Goal: Check status: Check status

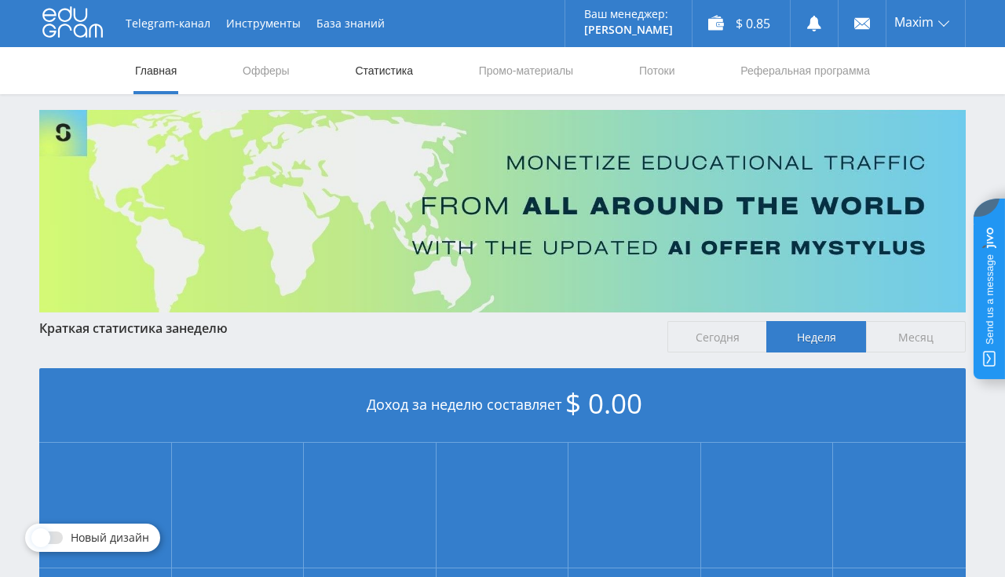
click at [360, 77] on link "Статистика" at bounding box center [383, 70] width 61 height 47
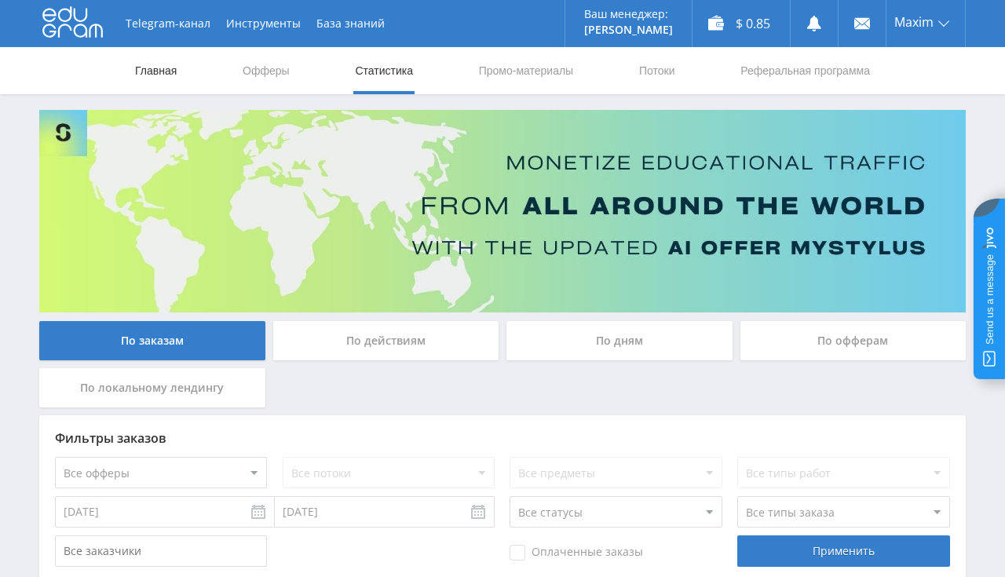
click at [146, 71] on link "Главная" at bounding box center [155, 70] width 45 height 47
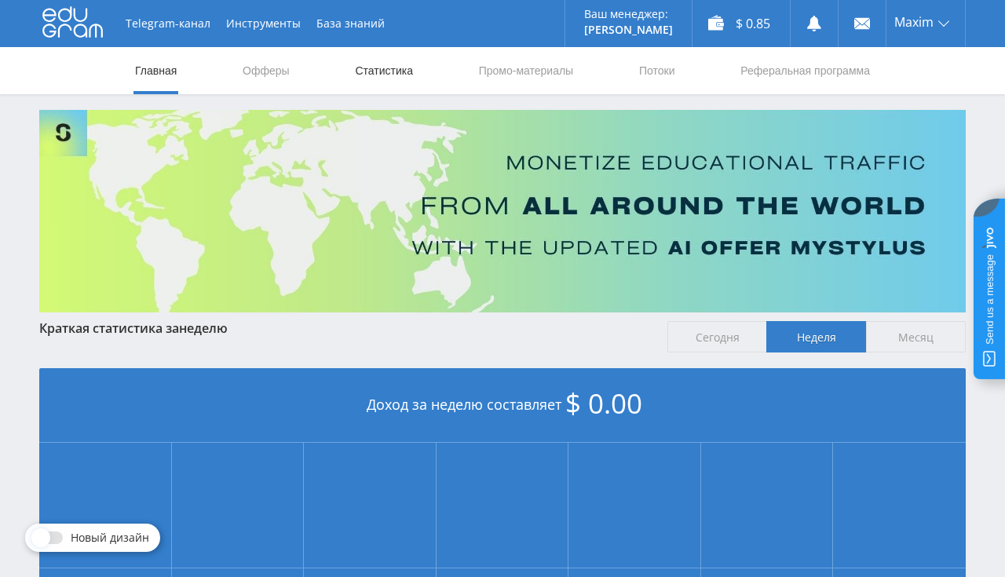
click at [378, 69] on link "Статистика" at bounding box center [383, 70] width 61 height 47
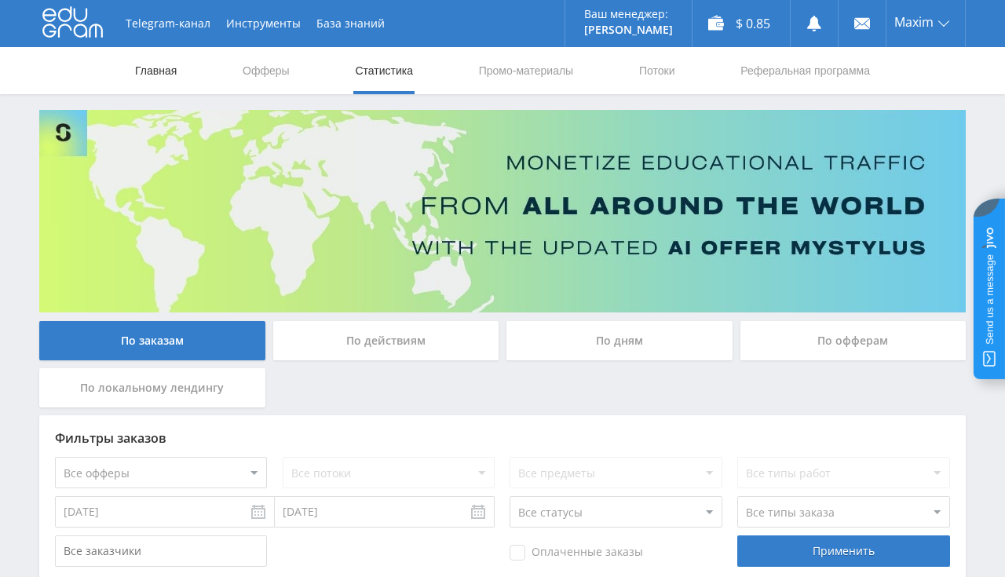
click at [166, 68] on link "Главная" at bounding box center [155, 70] width 45 height 47
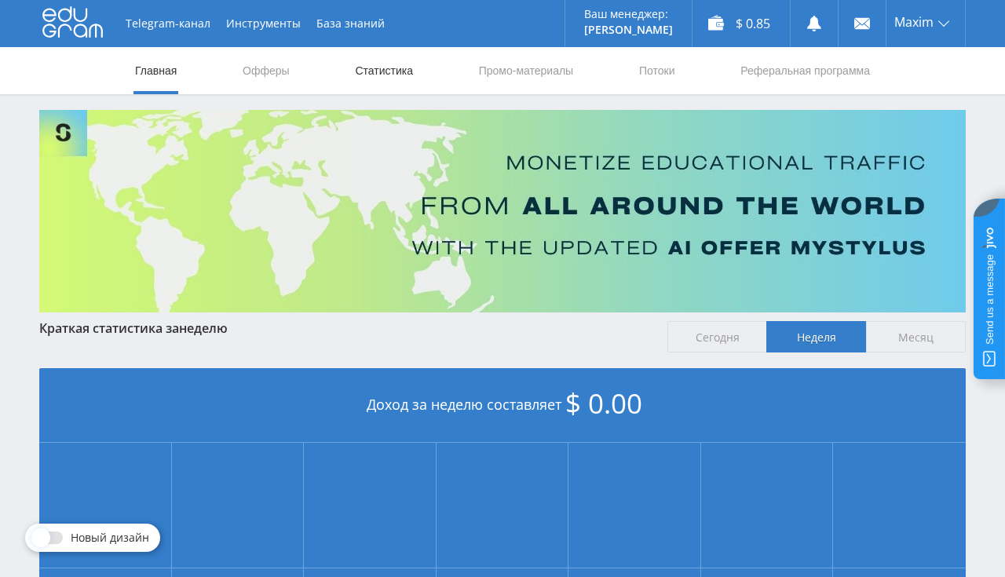
click at [365, 75] on link "Статистика" at bounding box center [383, 70] width 61 height 47
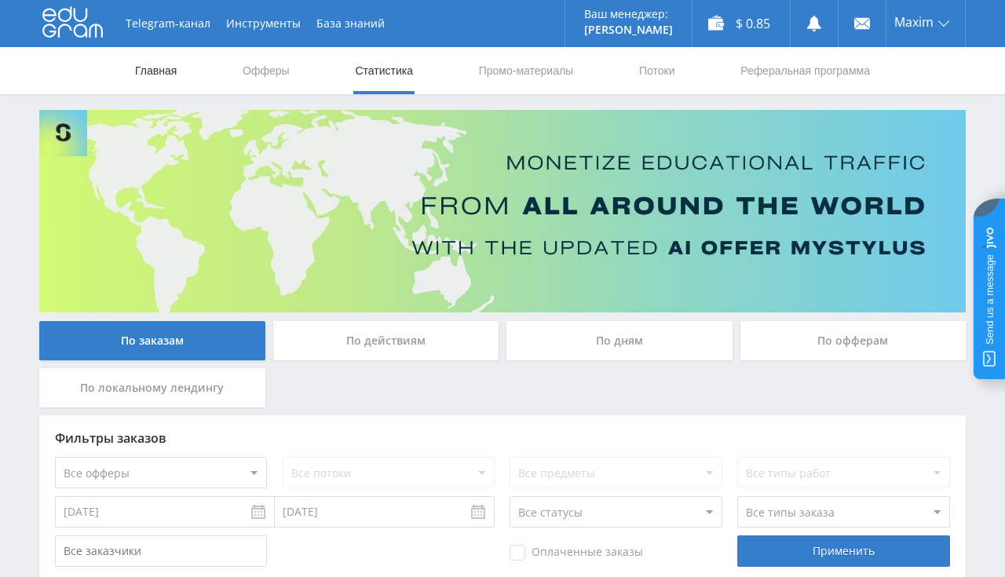
click at [139, 74] on link "Главная" at bounding box center [155, 70] width 45 height 47
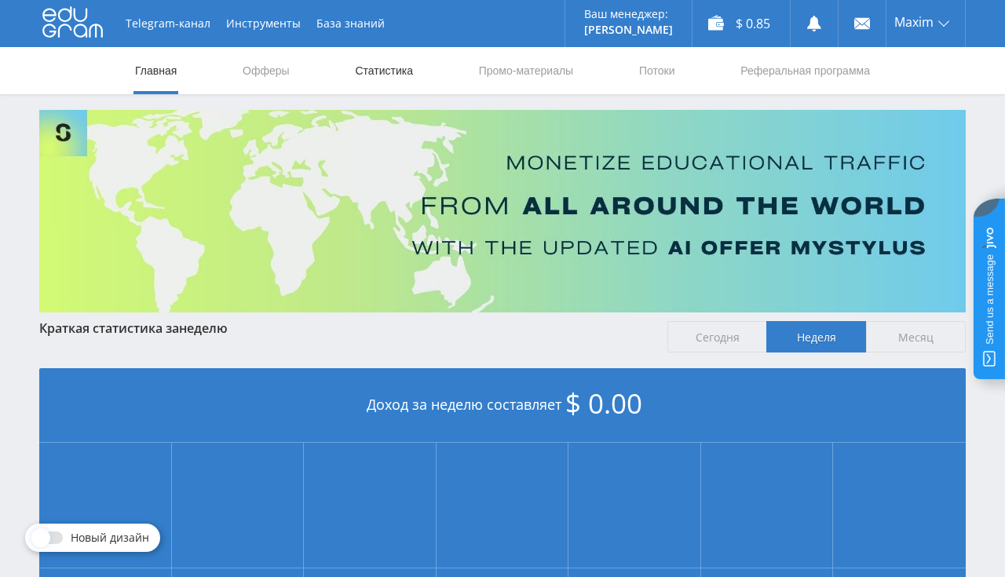
click at [376, 77] on link "Статистика" at bounding box center [383, 70] width 61 height 47
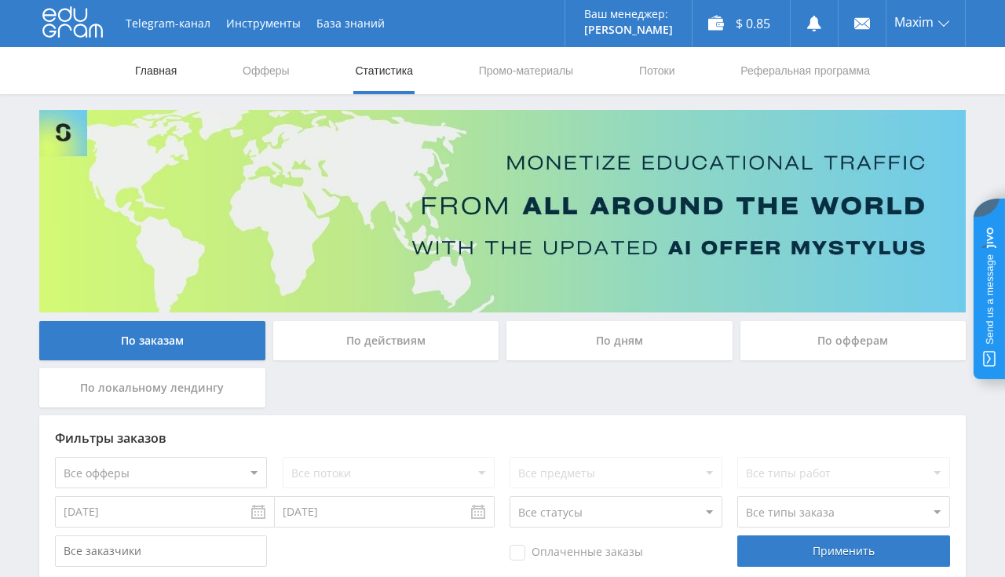
click at [171, 75] on link "Главная" at bounding box center [155, 70] width 45 height 47
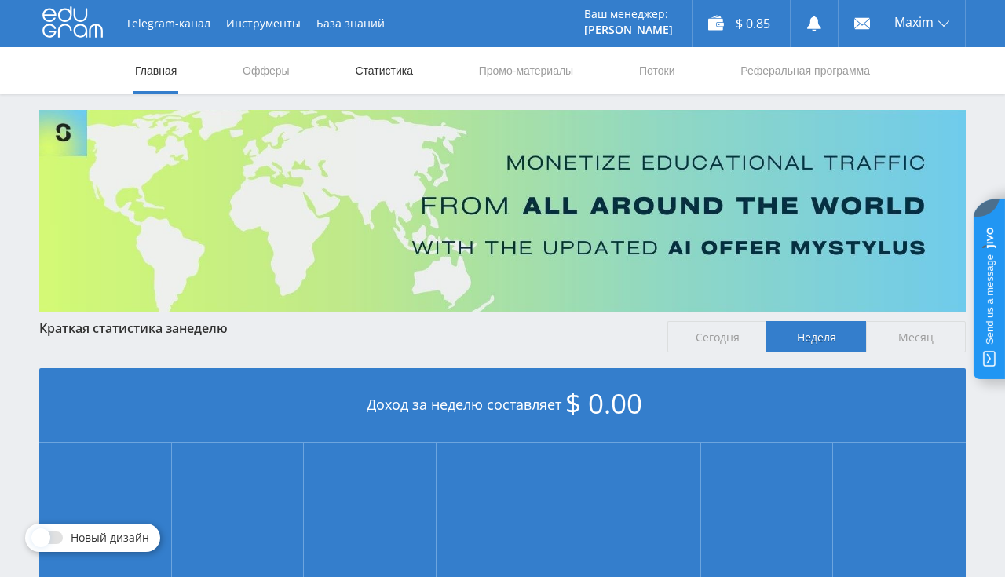
click at [375, 69] on link "Статистика" at bounding box center [383, 70] width 61 height 47
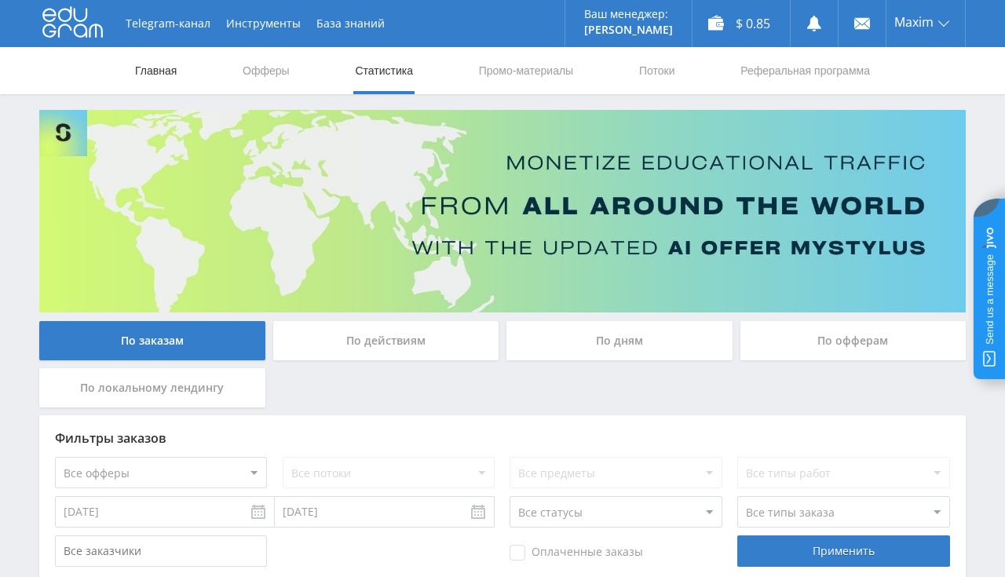
click at [160, 64] on link "Главная" at bounding box center [155, 70] width 45 height 47
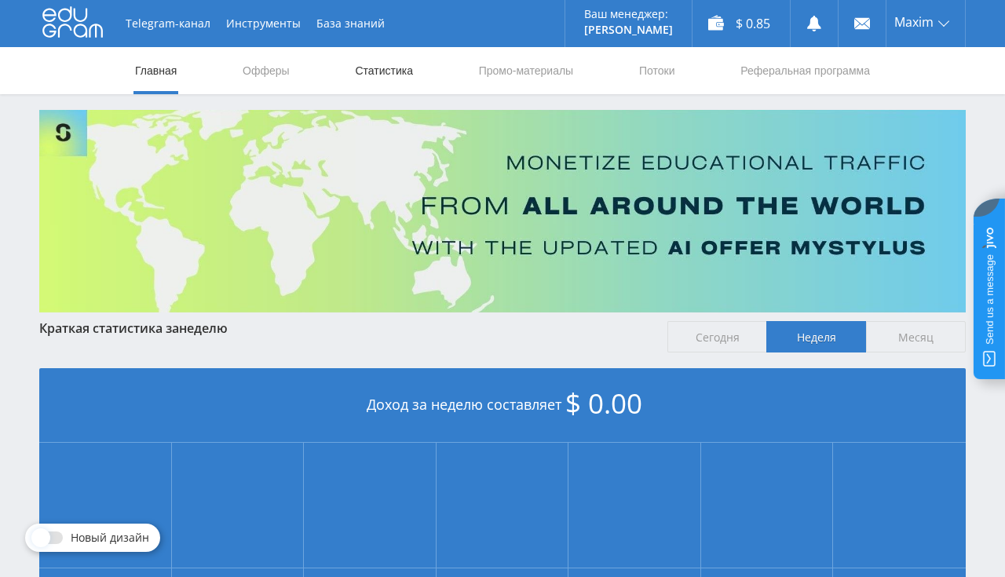
click at [394, 75] on link "Статистика" at bounding box center [383, 70] width 61 height 47
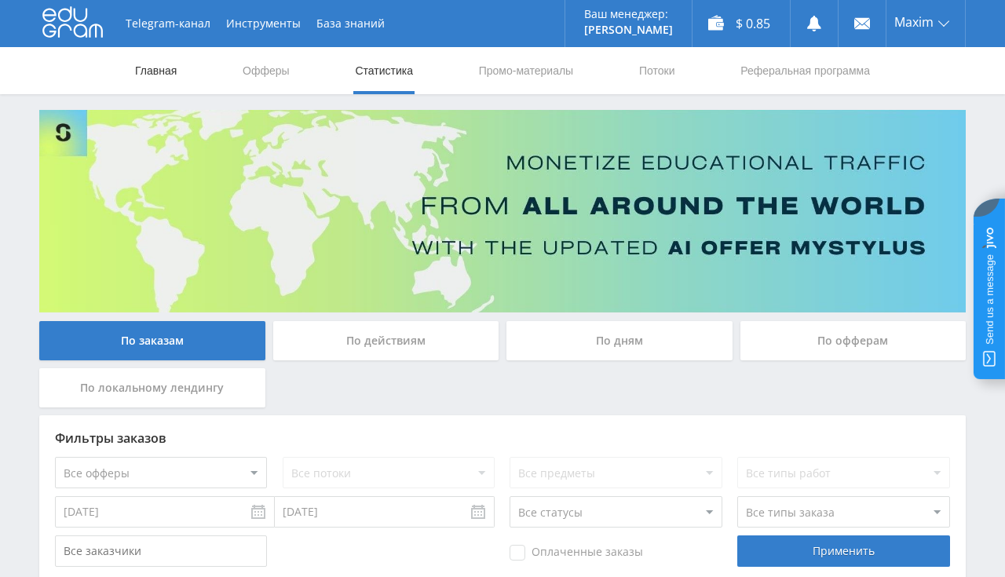
click at [164, 74] on link "Главная" at bounding box center [155, 70] width 45 height 47
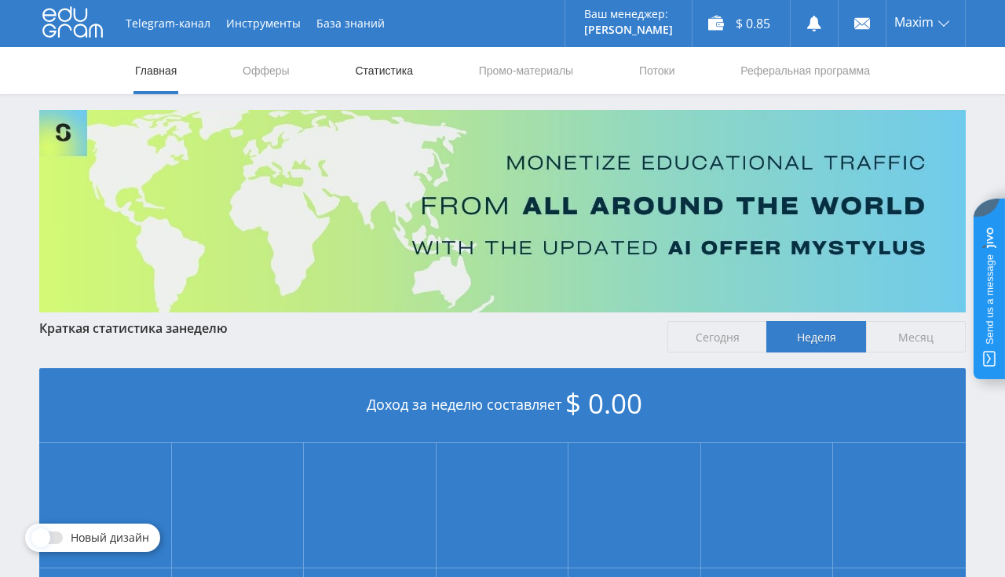
click at [369, 80] on link "Статистика" at bounding box center [383, 70] width 61 height 47
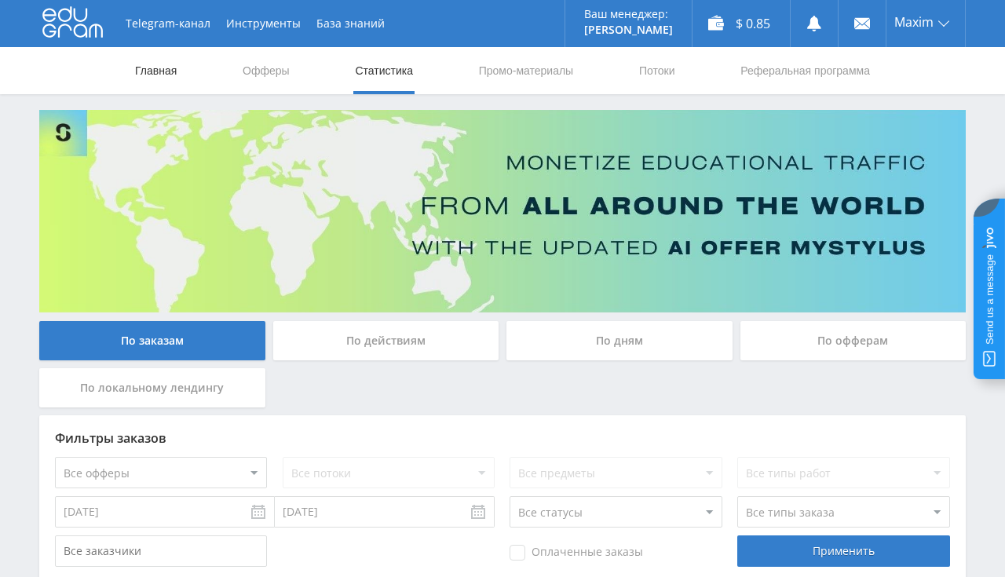
click at [166, 71] on link "Главная" at bounding box center [155, 70] width 45 height 47
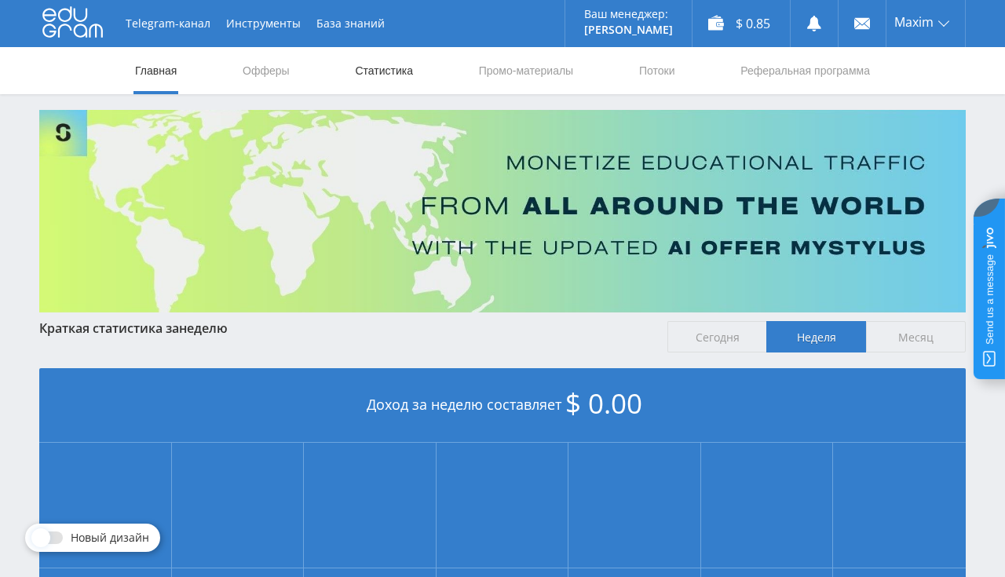
click at [380, 73] on link "Статистика" at bounding box center [383, 70] width 61 height 47
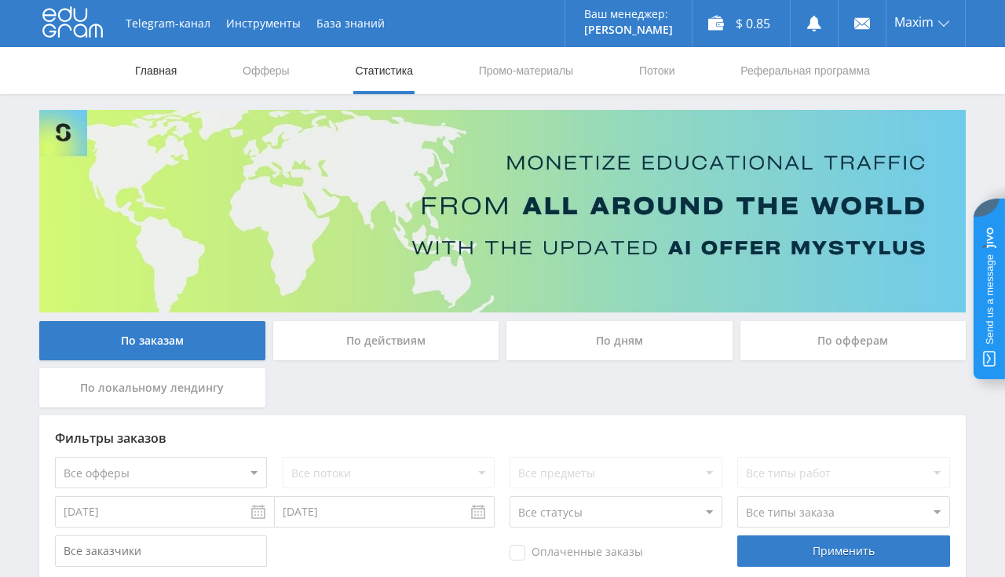
click at [165, 77] on link "Главная" at bounding box center [155, 70] width 45 height 47
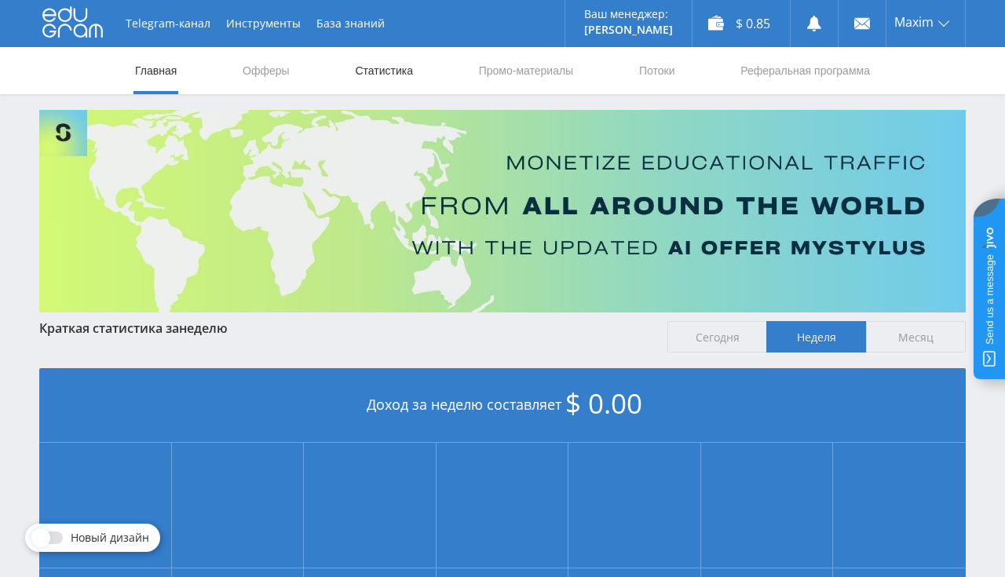
click at [389, 80] on link "Статистика" at bounding box center [383, 70] width 61 height 47
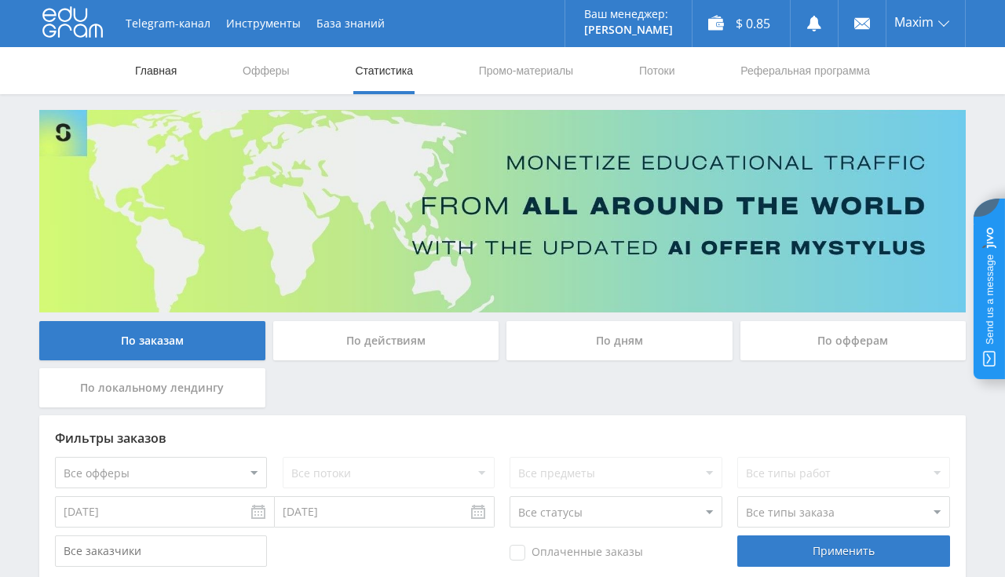
click at [159, 83] on link "Главная" at bounding box center [155, 70] width 45 height 47
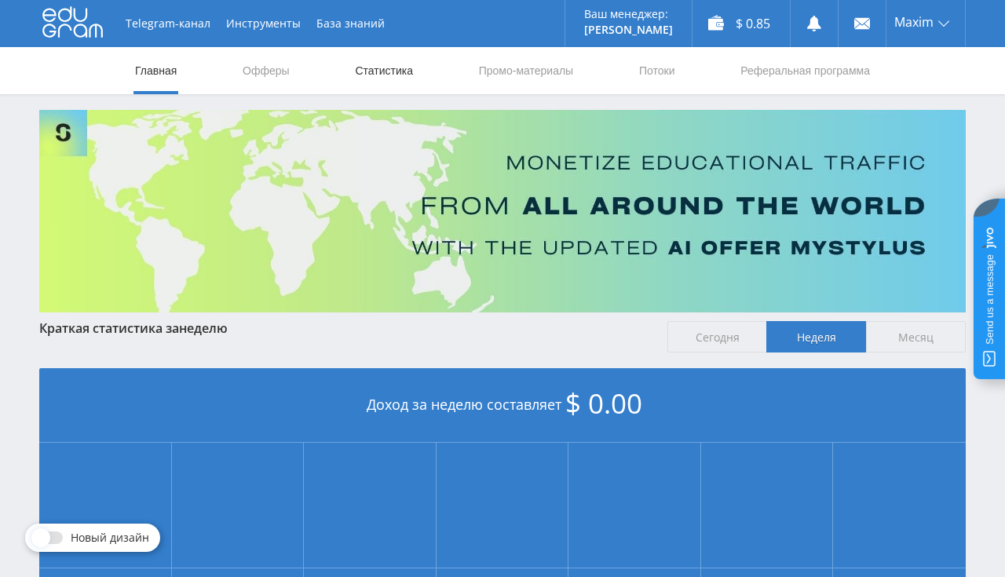
click at [400, 71] on link "Статистика" at bounding box center [383, 70] width 61 height 47
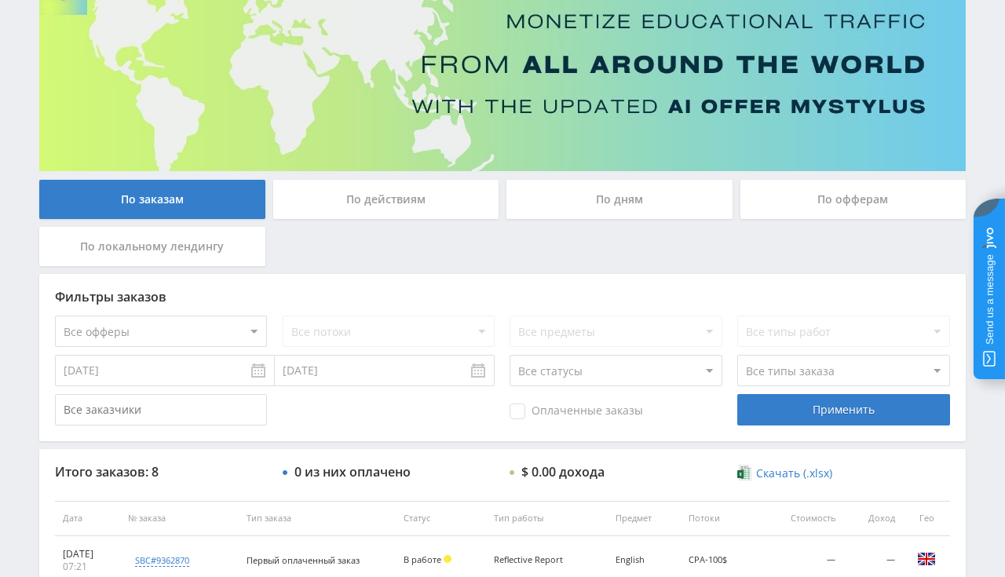
scroll to position [28, 0]
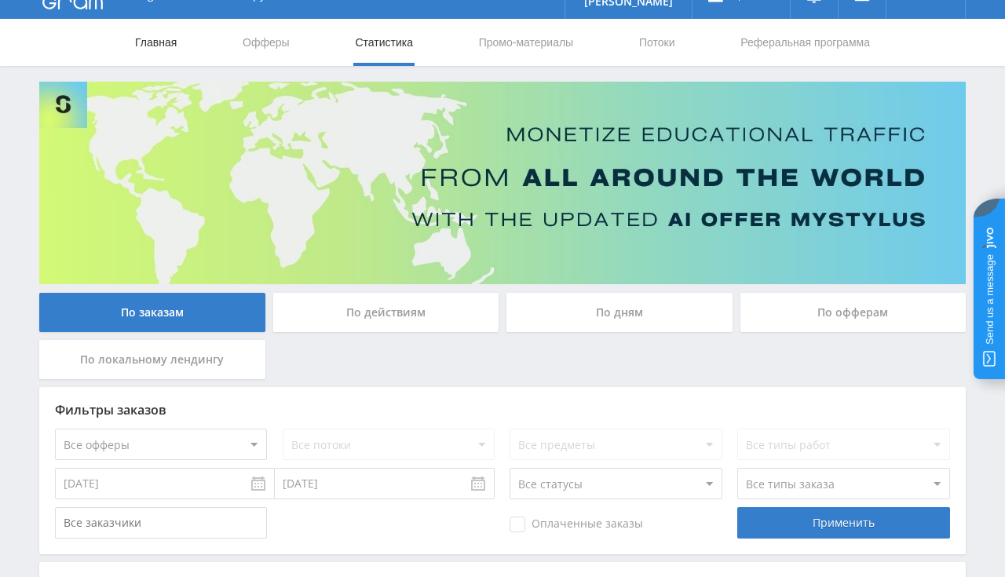
click at [137, 49] on link "Главная" at bounding box center [155, 42] width 45 height 47
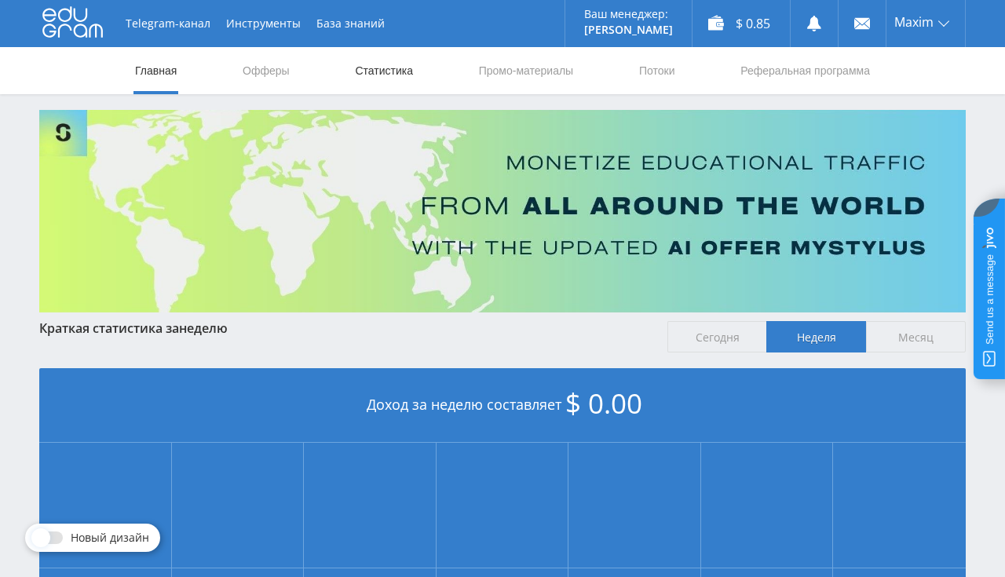
click at [412, 77] on link "Статистика" at bounding box center [383, 70] width 61 height 47
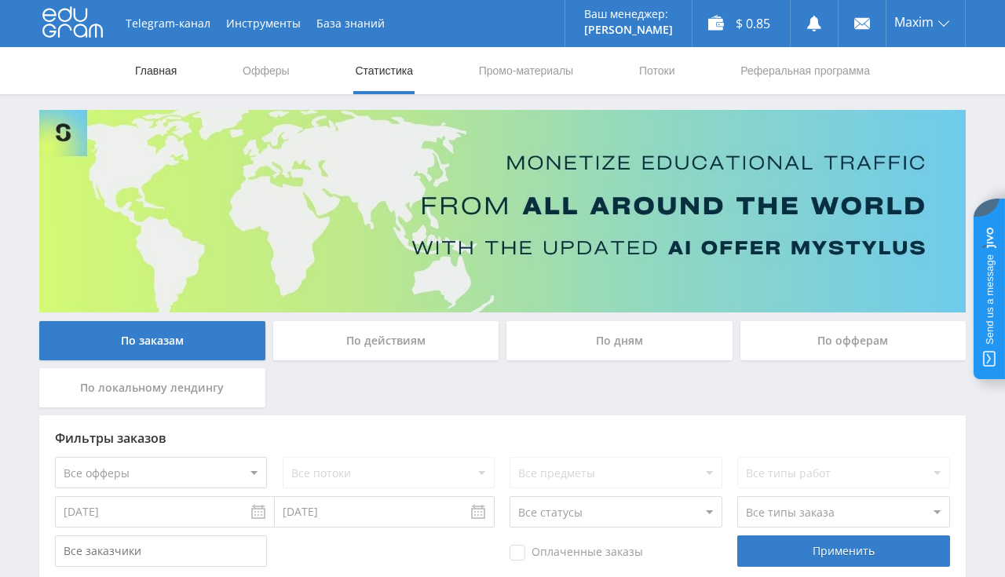
click at [158, 73] on link "Главная" at bounding box center [155, 70] width 45 height 47
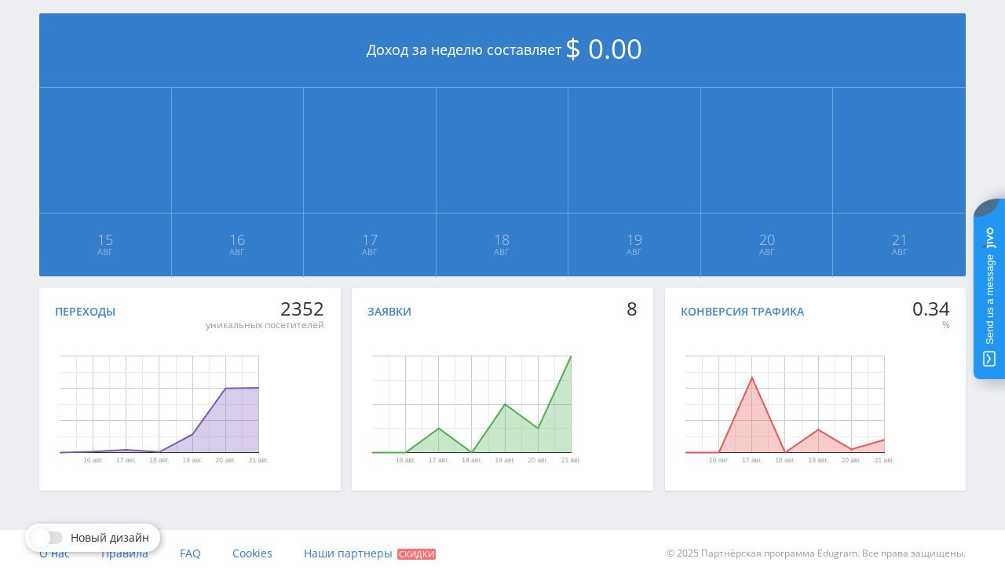
scroll to position [23, 0]
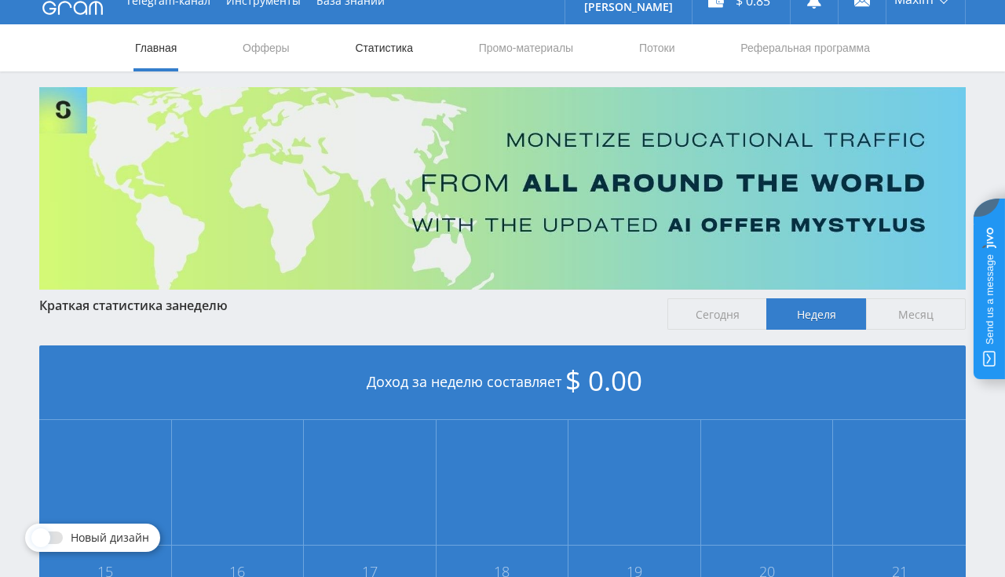
click at [386, 43] on link "Статистика" at bounding box center [383, 47] width 61 height 47
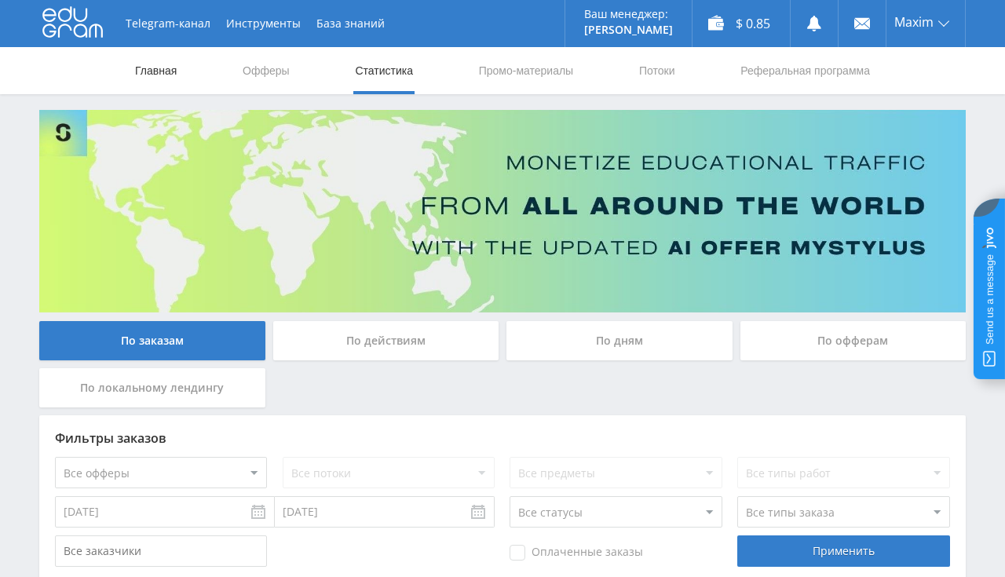
click at [154, 69] on link "Главная" at bounding box center [155, 70] width 45 height 47
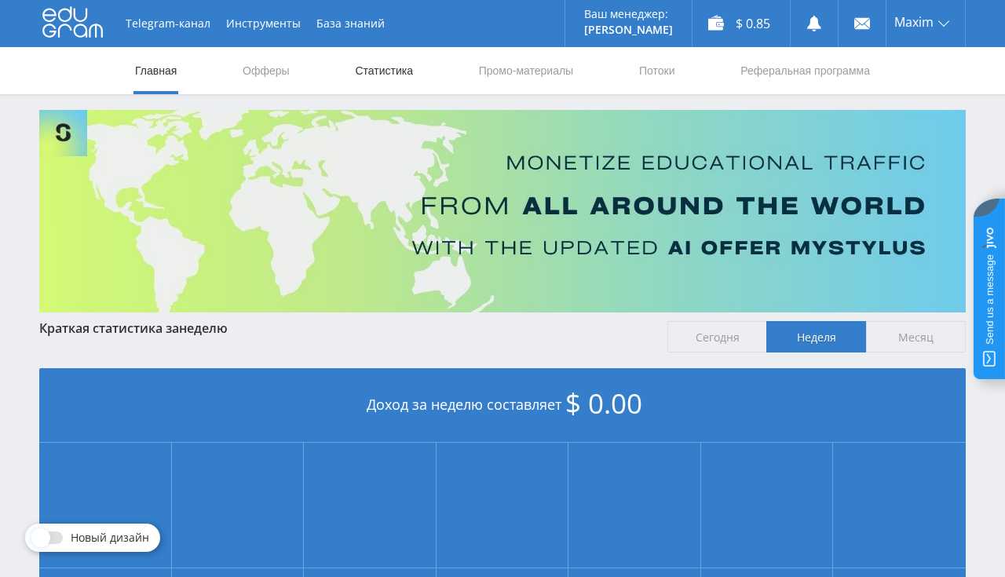
click at [364, 70] on link "Статистика" at bounding box center [383, 70] width 61 height 47
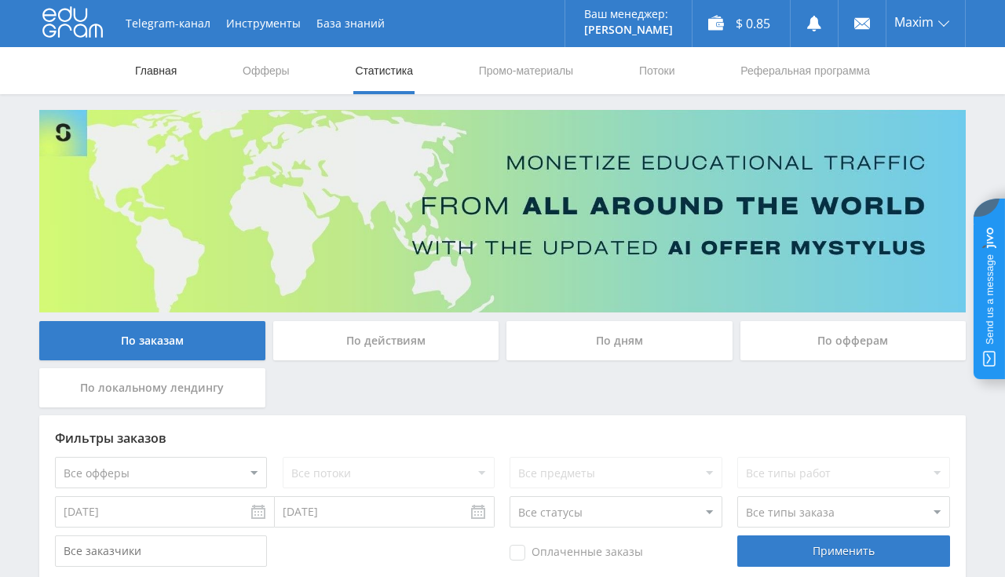
click at [149, 78] on link "Главная" at bounding box center [155, 70] width 45 height 47
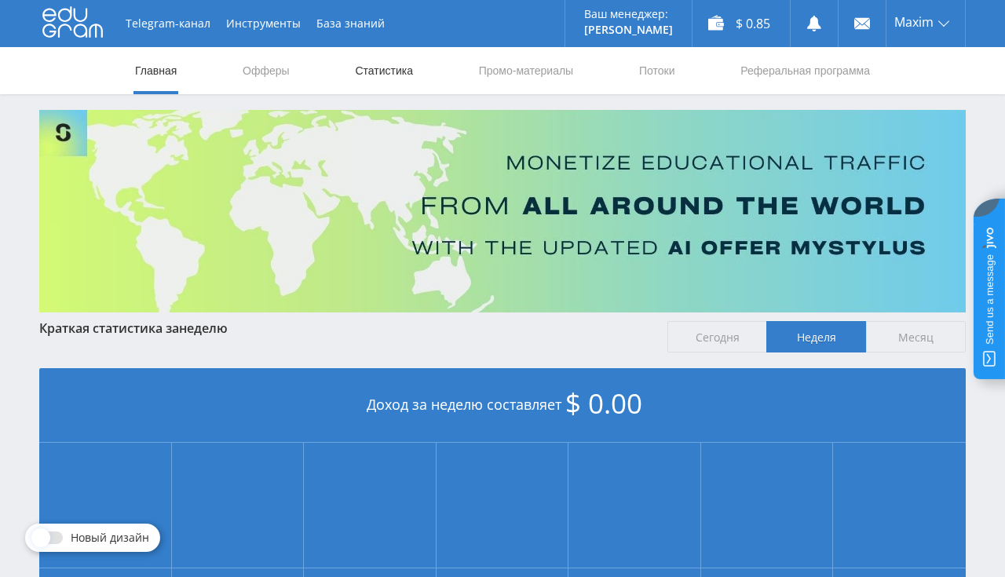
click at [396, 79] on link "Статистика" at bounding box center [383, 70] width 61 height 47
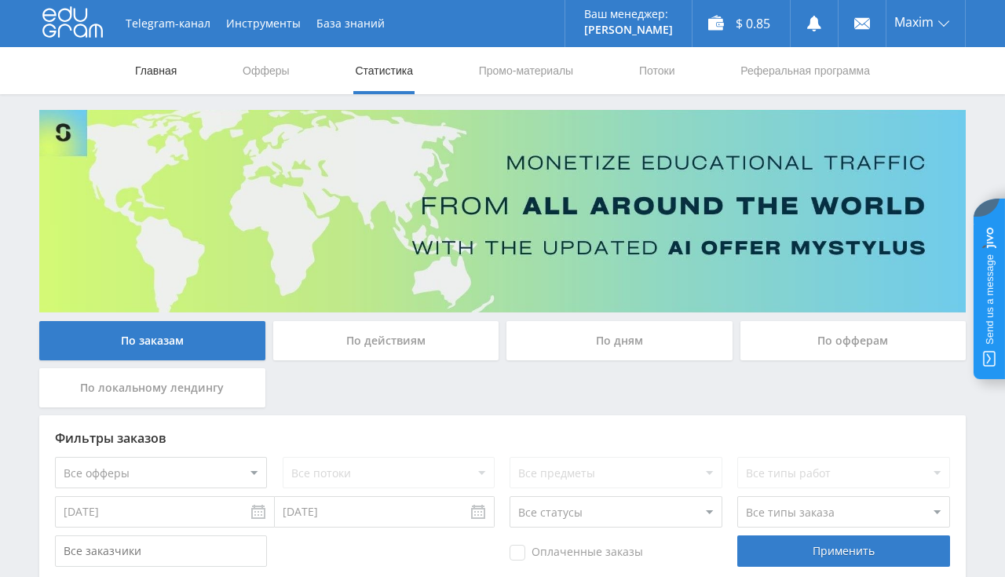
click at [170, 80] on link "Главная" at bounding box center [155, 70] width 45 height 47
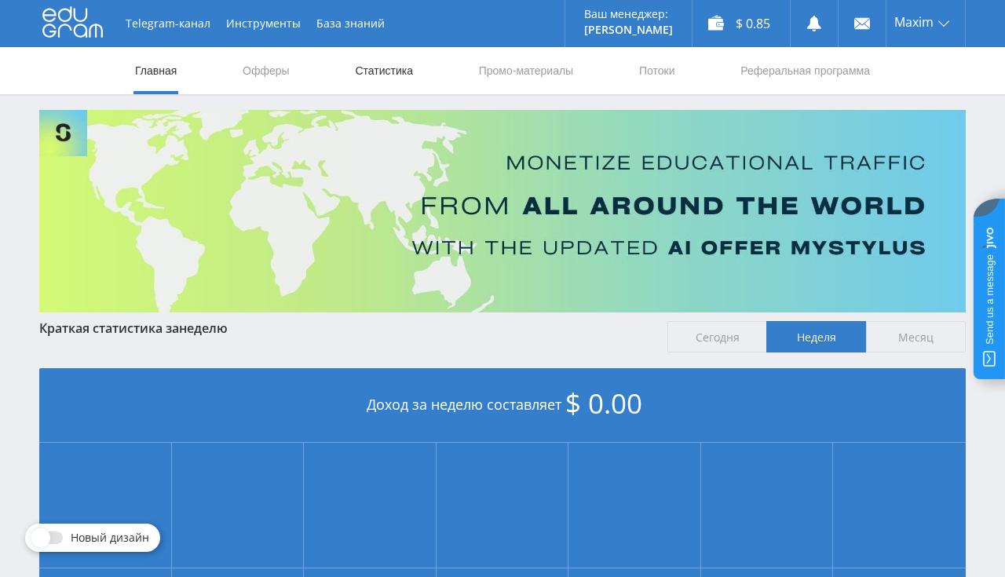
click at [363, 72] on link "Статистика" at bounding box center [383, 70] width 61 height 47
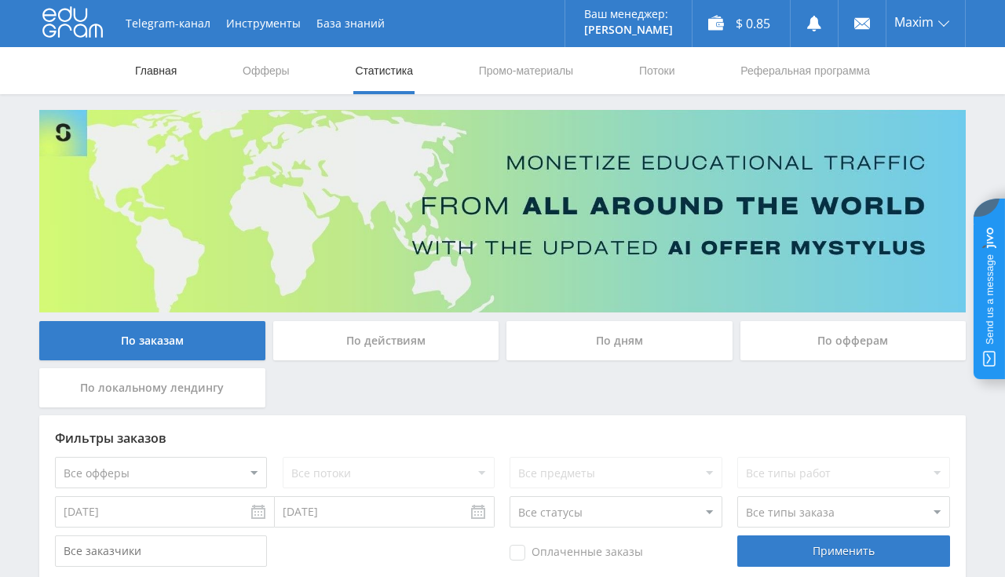
click at [170, 71] on link "Главная" at bounding box center [155, 70] width 45 height 47
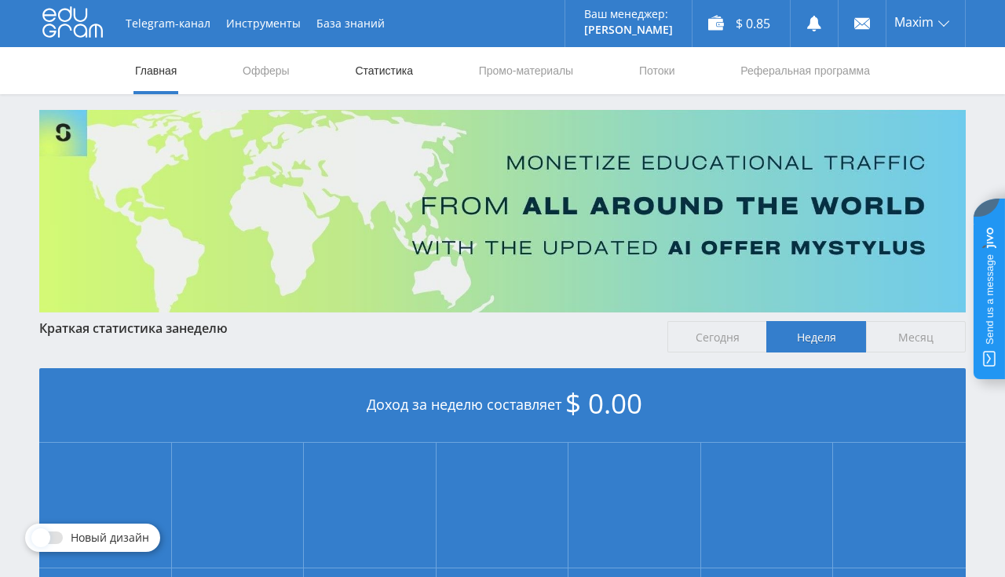
click at [367, 71] on link "Статистика" at bounding box center [383, 70] width 61 height 47
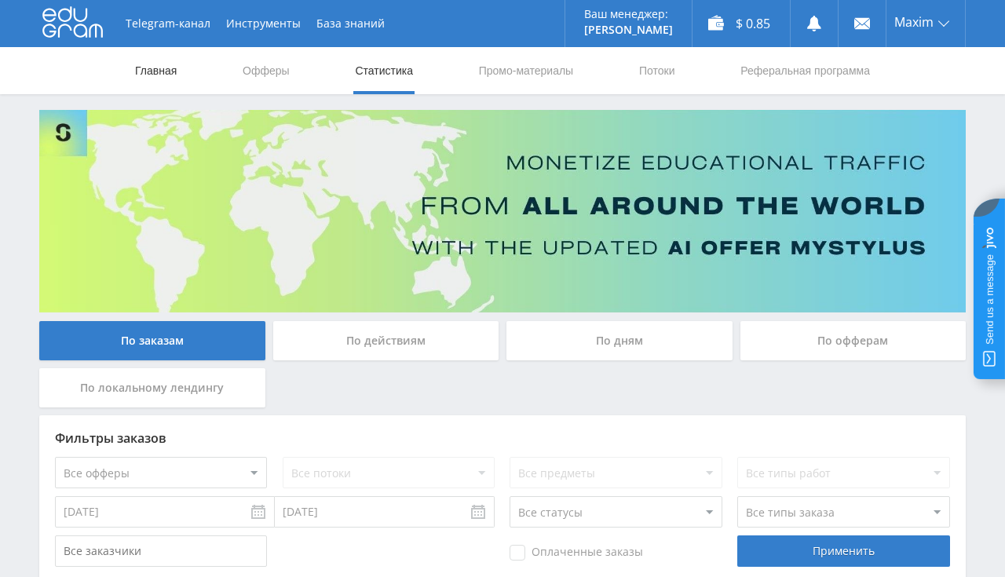
click at [170, 68] on link "Главная" at bounding box center [155, 70] width 45 height 47
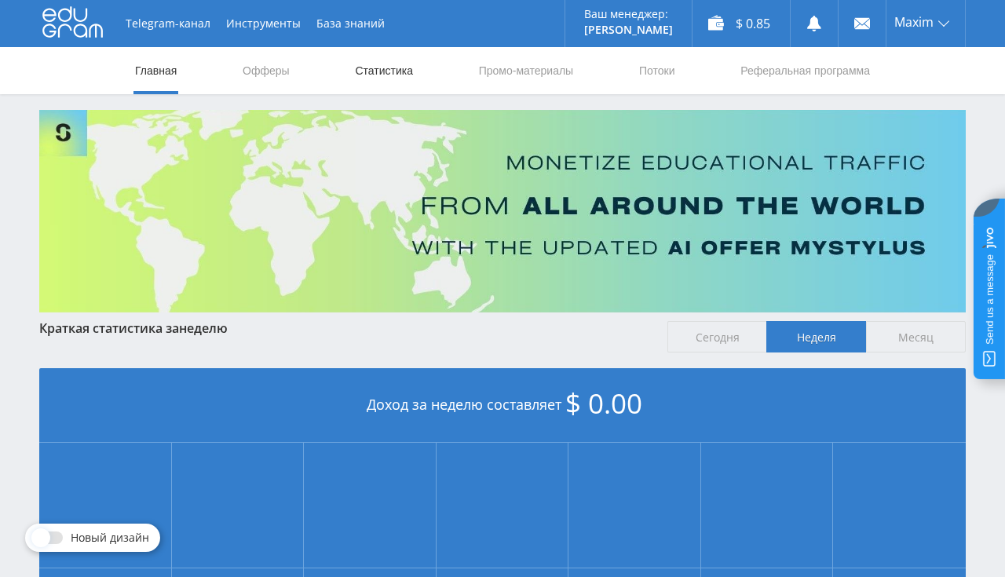
click at [361, 81] on link "Статистика" at bounding box center [383, 70] width 61 height 47
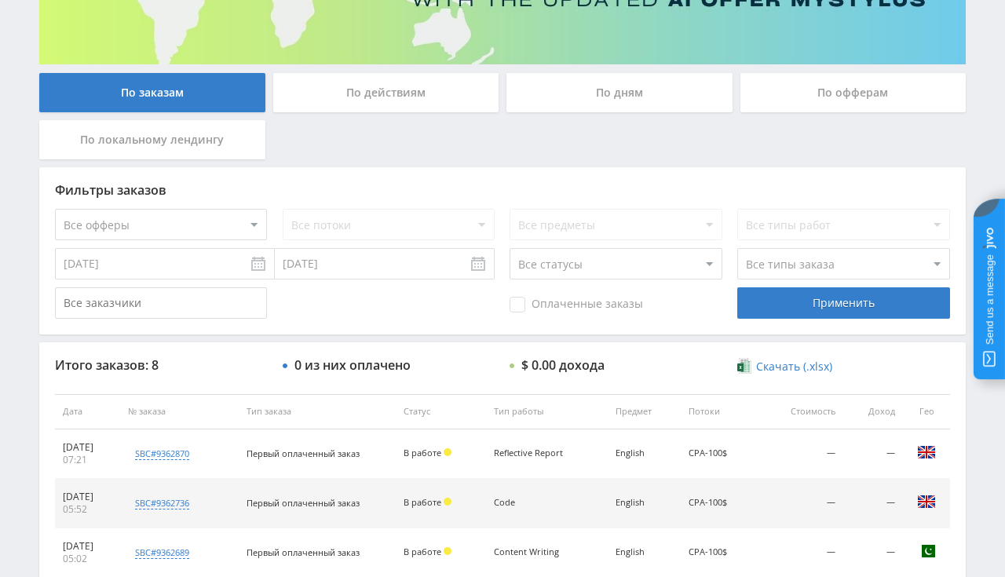
scroll to position [248, 0]
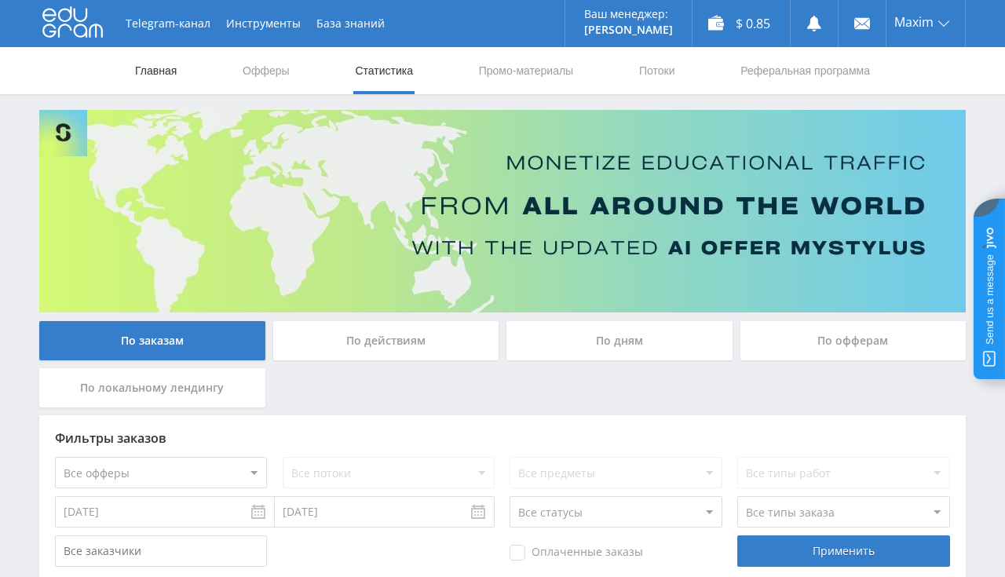
click at [152, 71] on link "Главная" at bounding box center [155, 70] width 45 height 47
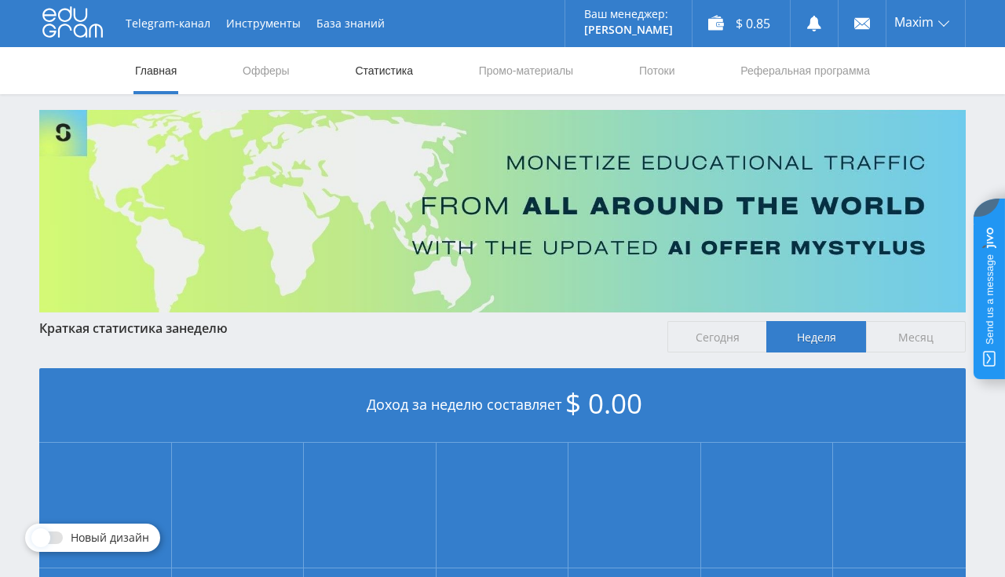
click at [407, 71] on link "Статистика" at bounding box center [383, 70] width 61 height 47
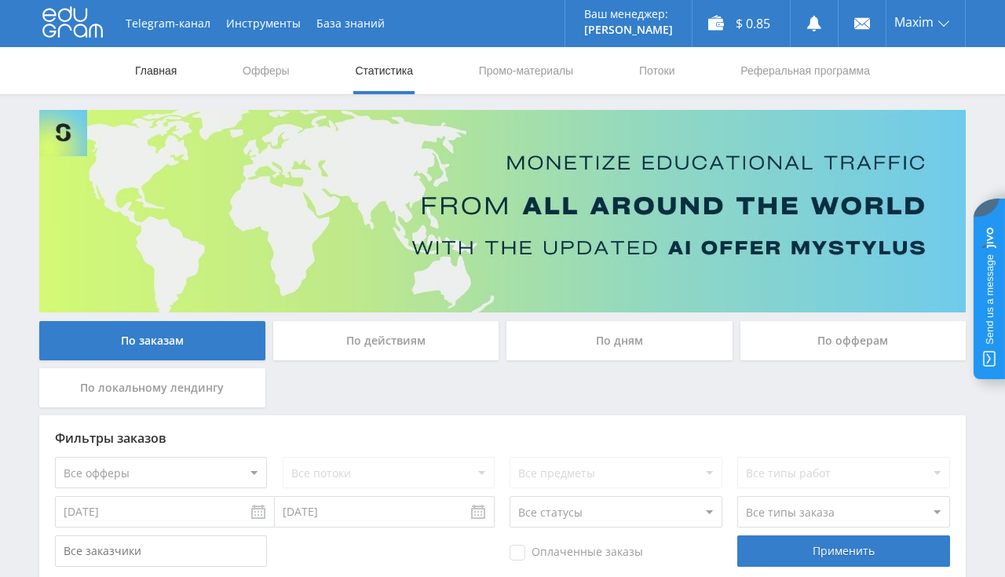
click at [171, 74] on link "Главная" at bounding box center [155, 70] width 45 height 47
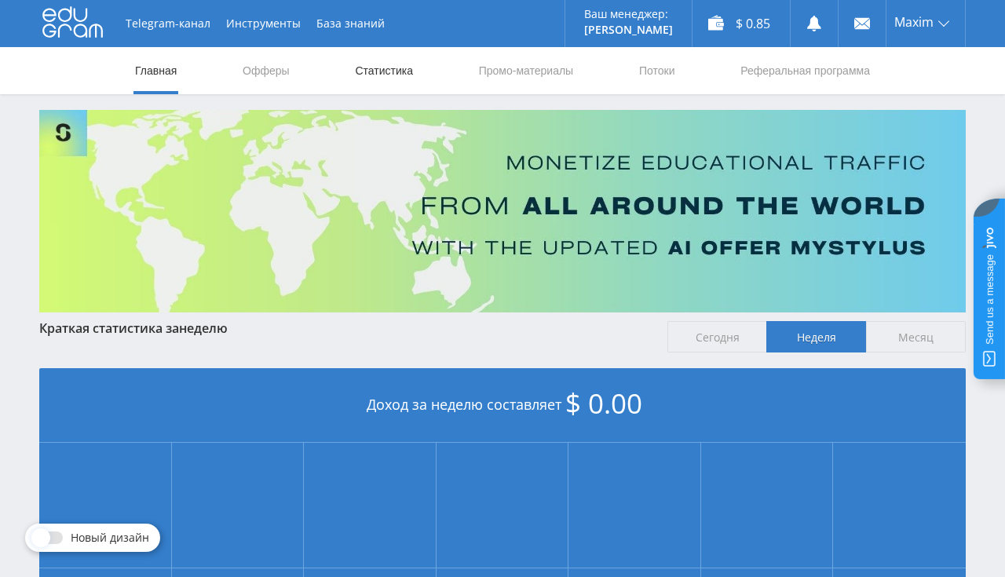
click at [380, 71] on link "Статистика" at bounding box center [383, 70] width 61 height 47
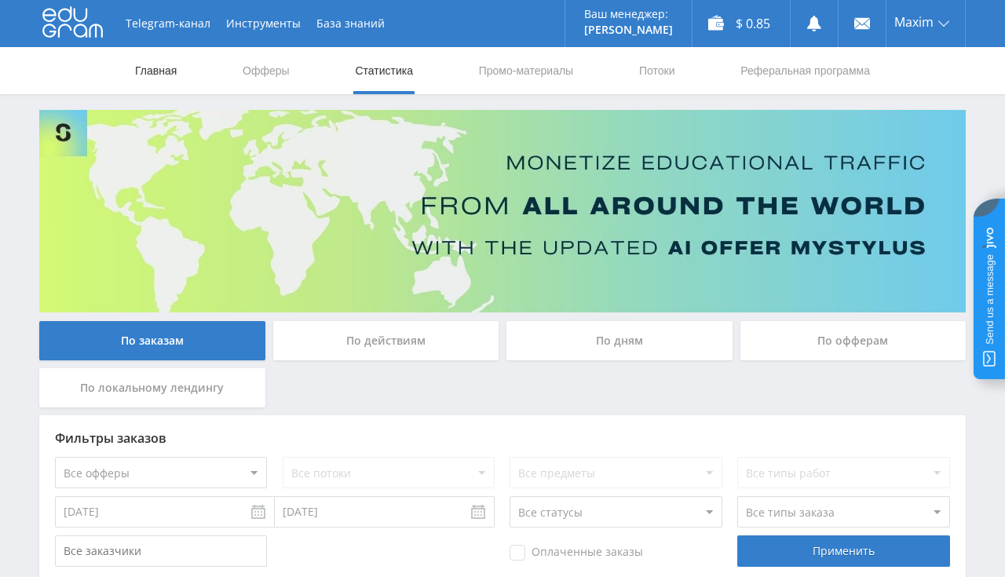
click at [161, 77] on link "Главная" at bounding box center [155, 70] width 45 height 47
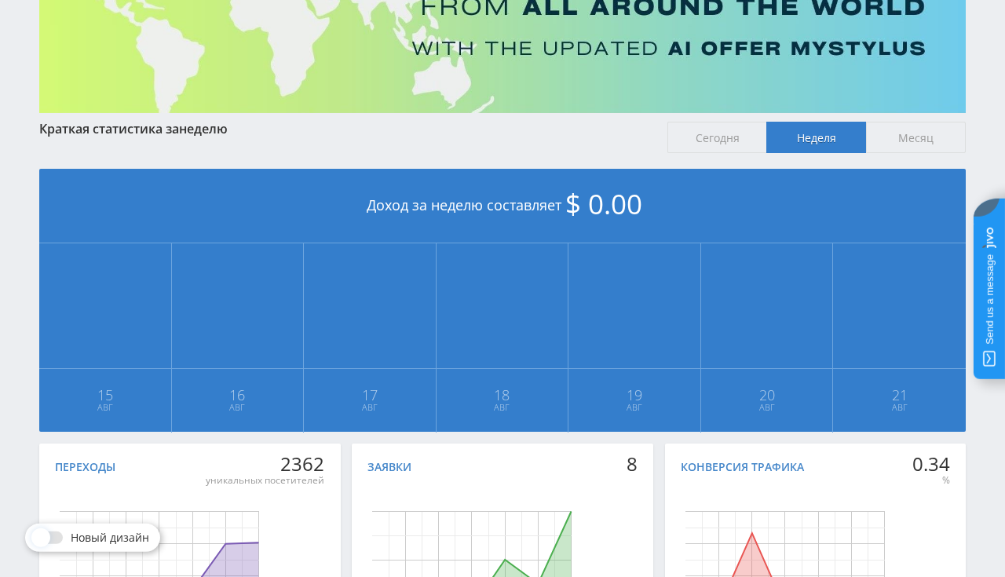
scroll to position [82, 0]
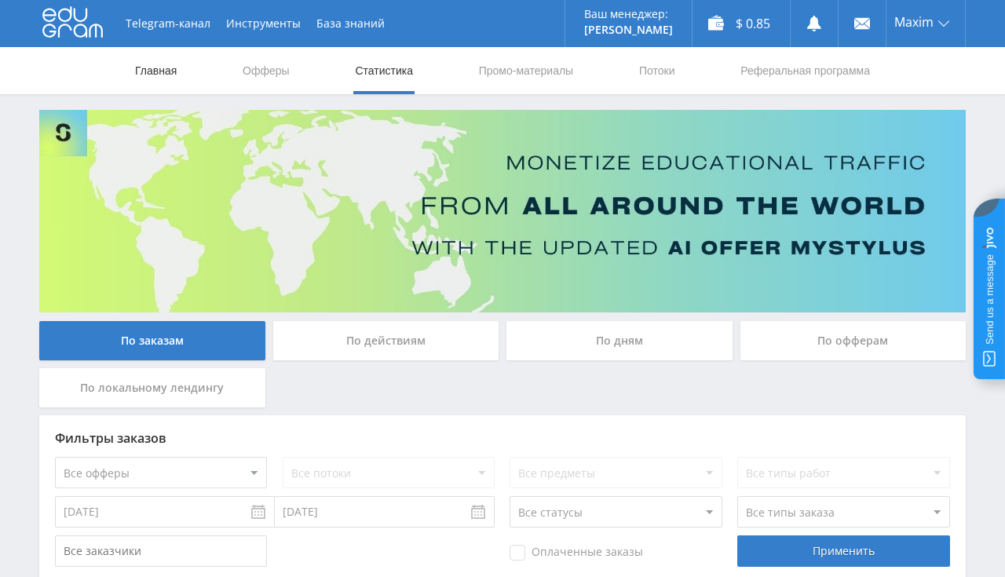
click at [159, 67] on link "Главная" at bounding box center [155, 70] width 45 height 47
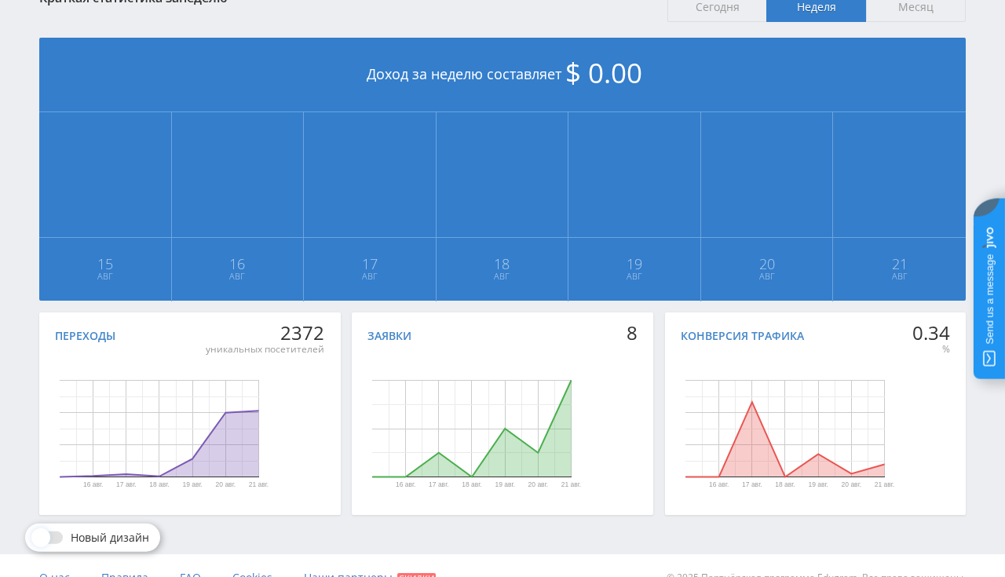
scroll to position [331, 0]
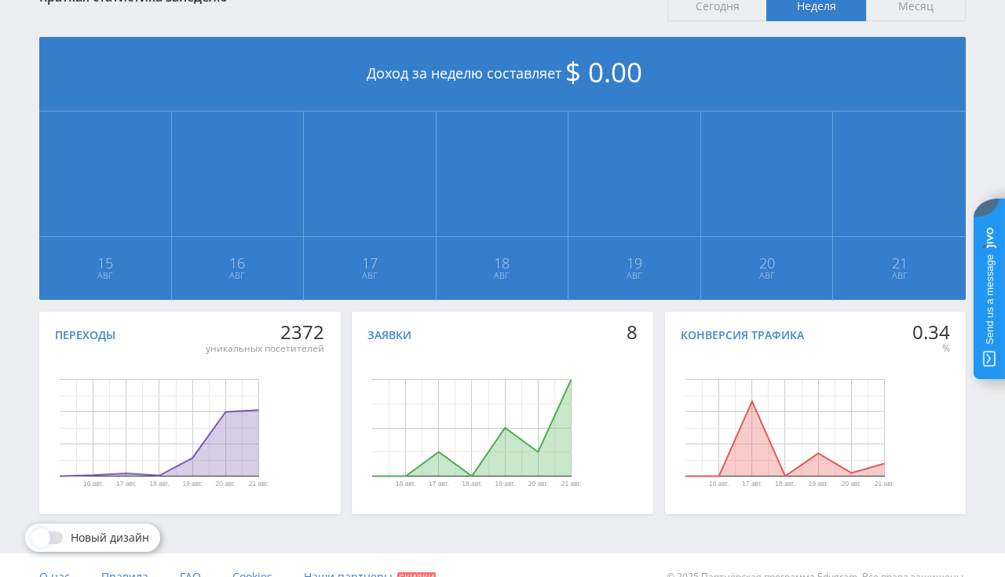
click at [806, 347] on div "Конверсия трафика 0.34 % [DATE] авг. [DATE] авг. [DATE] авг. День Конверсия тра…" at bounding box center [816, 413] width 302 height 203
click at [760, 455] on icon "Диаграмма." at bounding box center [784, 438] width 199 height 75
click at [752, 400] on circle "Диаграмма." at bounding box center [751, 401] width 6 height 6
click at [731, 423] on rect "Диаграмма." at bounding box center [784, 427] width 199 height 97
click at [719, 469] on rect "Диаграмма." at bounding box center [784, 427] width 199 height 97
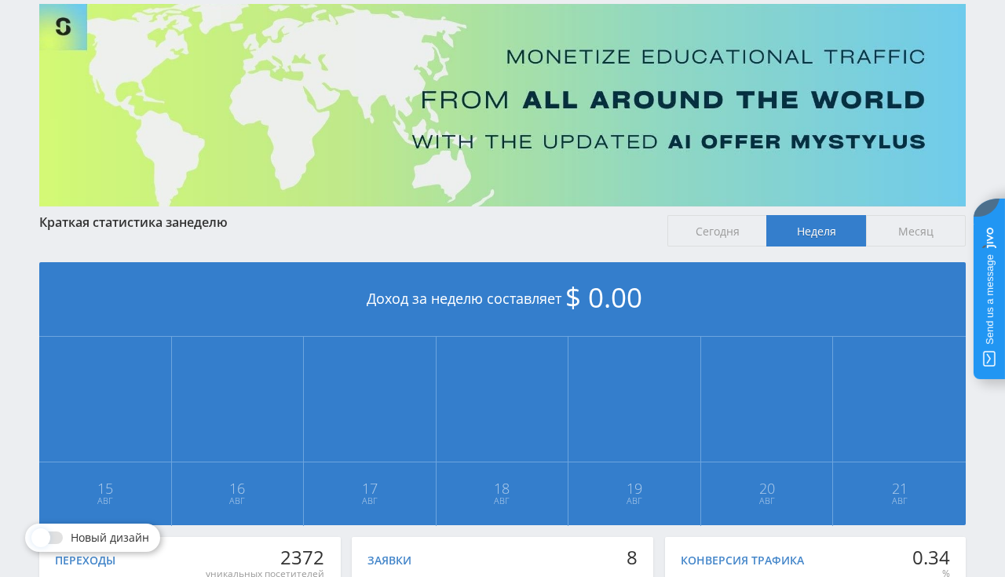
scroll to position [0, 0]
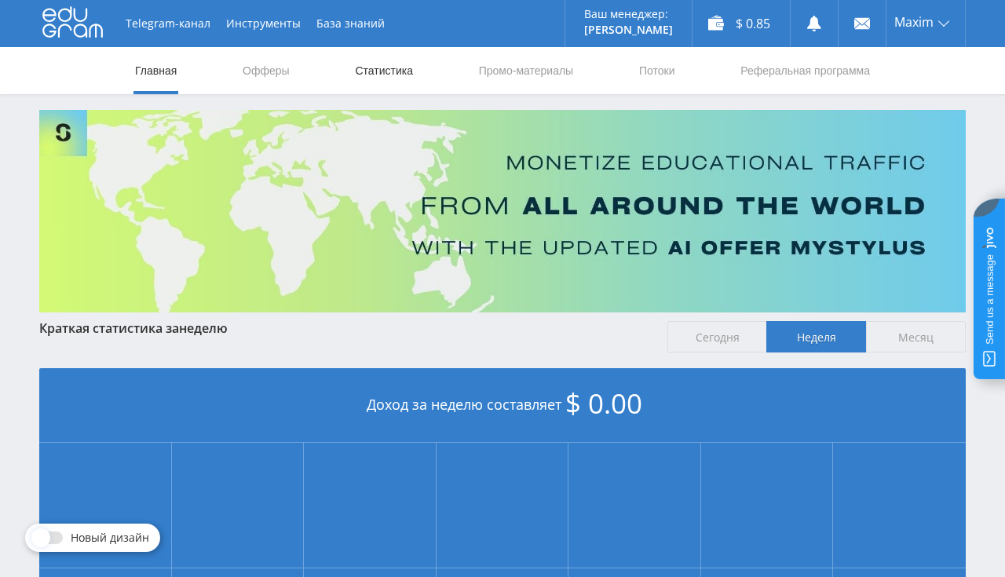
click at [367, 76] on link "Статистика" at bounding box center [383, 70] width 61 height 47
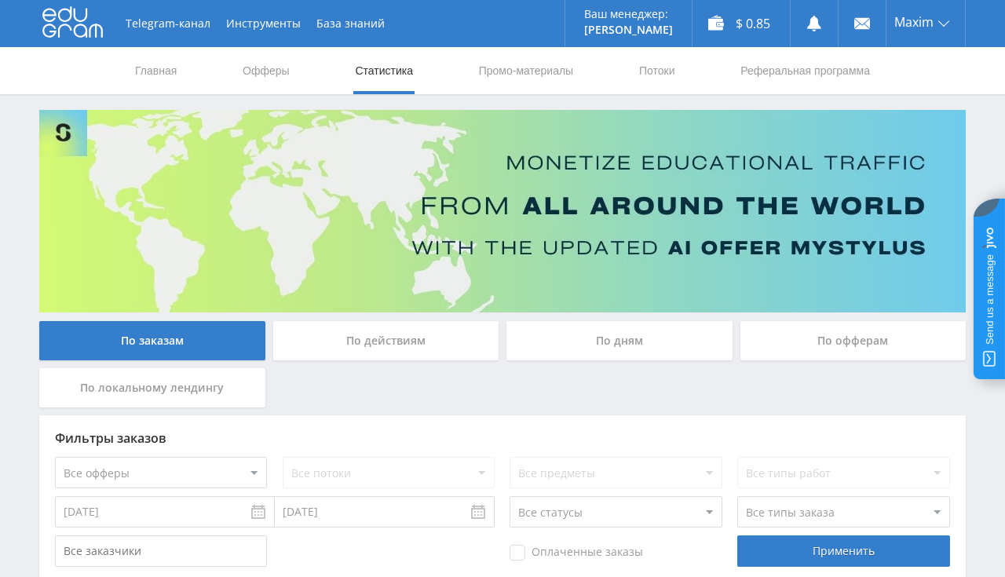
click at [377, 72] on link "Статистика" at bounding box center [383, 70] width 61 height 47
click at [159, 71] on link "Главная" at bounding box center [155, 70] width 45 height 47
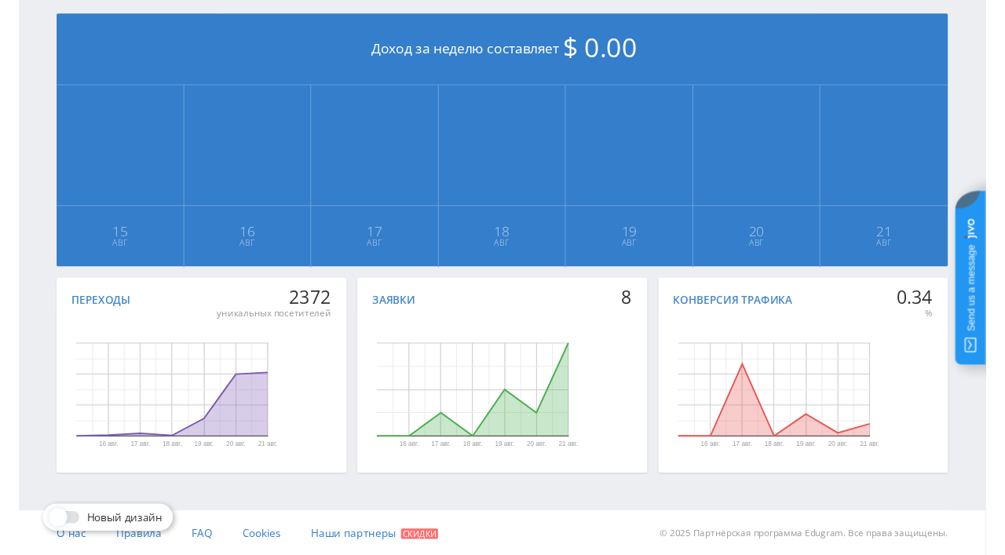
scroll to position [355, 0]
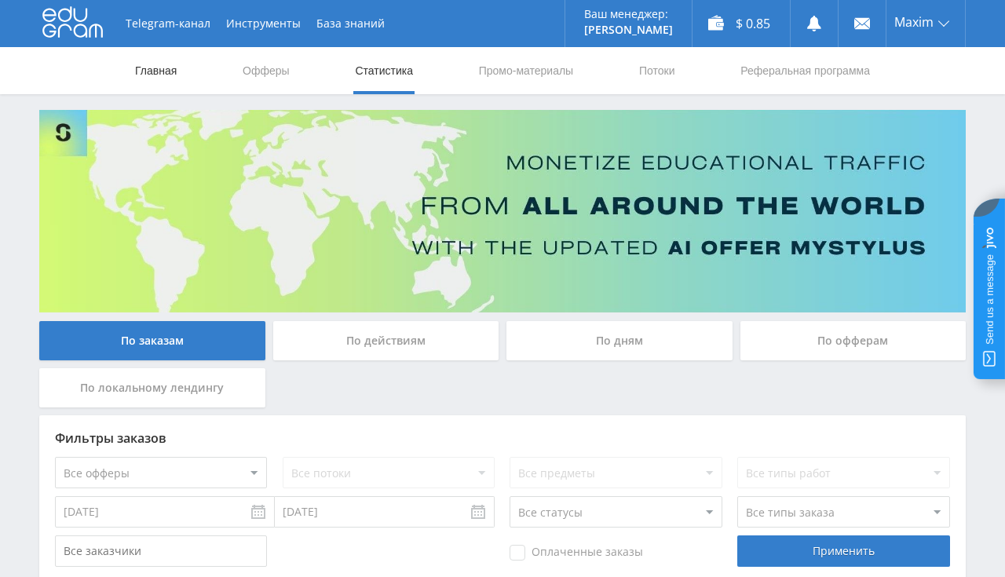
click at [150, 68] on link "Главная" at bounding box center [155, 70] width 45 height 47
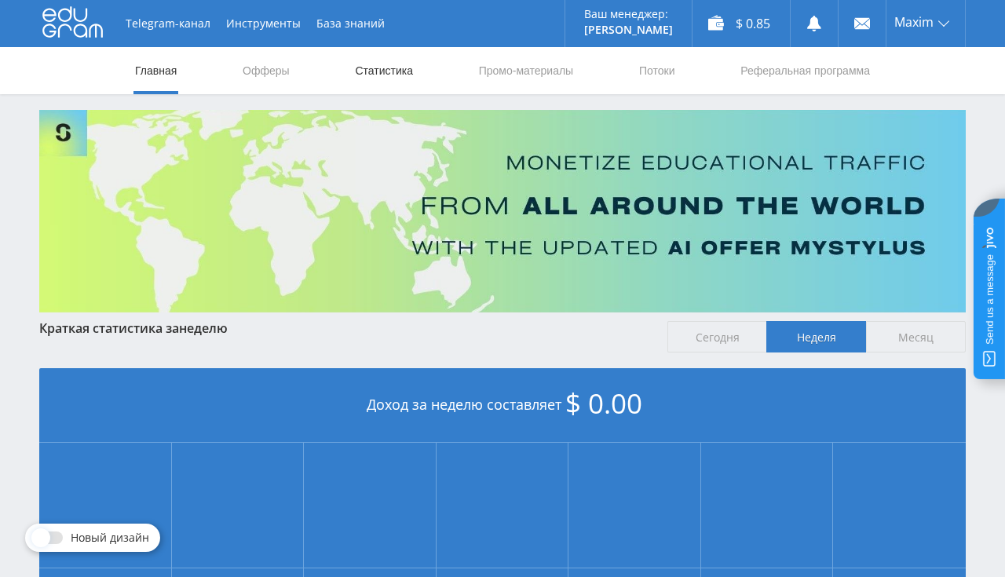
click at [396, 77] on link "Статистика" at bounding box center [383, 70] width 61 height 47
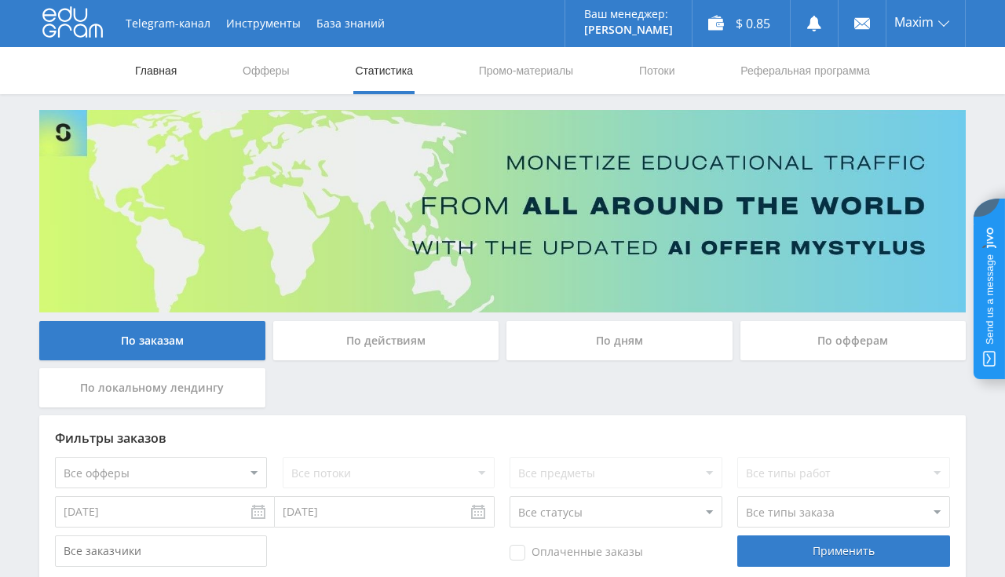
click at [163, 68] on link "Главная" at bounding box center [155, 70] width 45 height 47
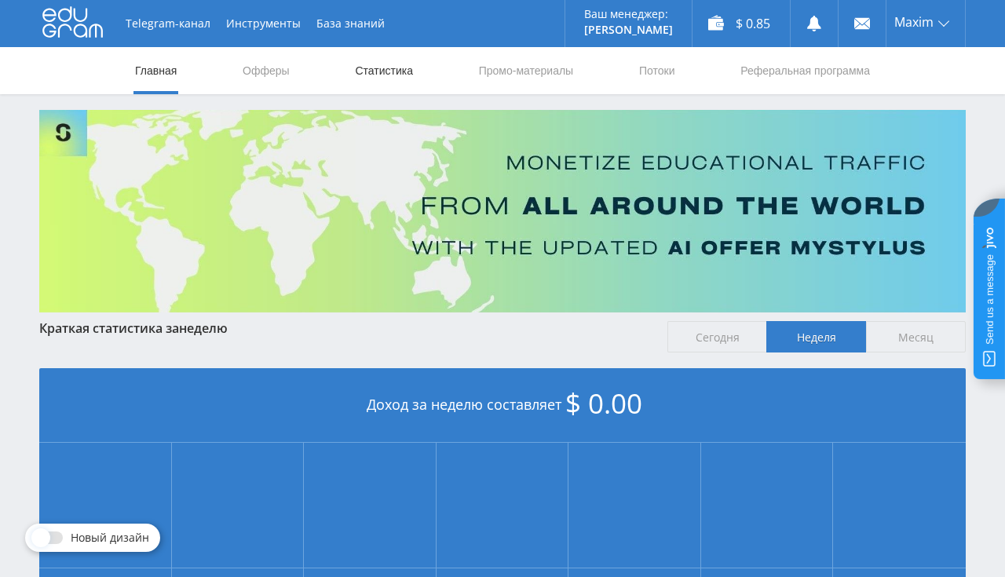
click at [389, 75] on link "Статистика" at bounding box center [383, 70] width 61 height 47
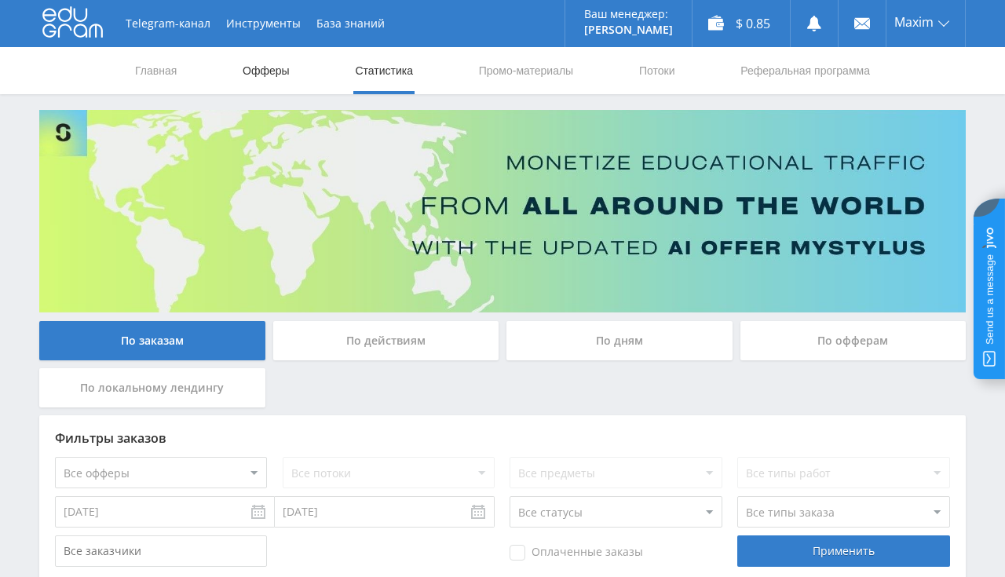
click at [256, 71] on link "Офферы" at bounding box center [266, 70] width 50 height 47
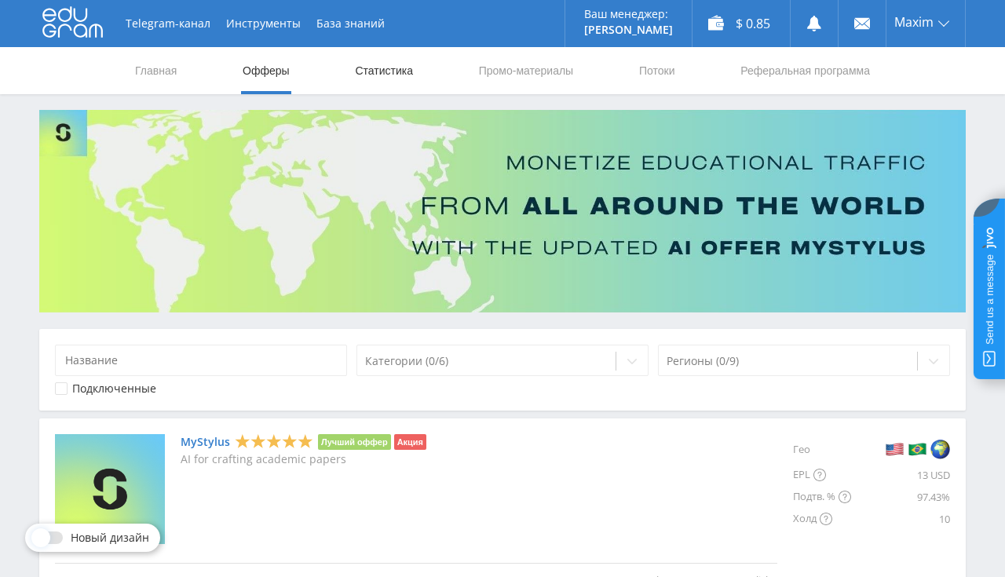
click at [389, 78] on link "Статистика" at bounding box center [383, 70] width 61 height 47
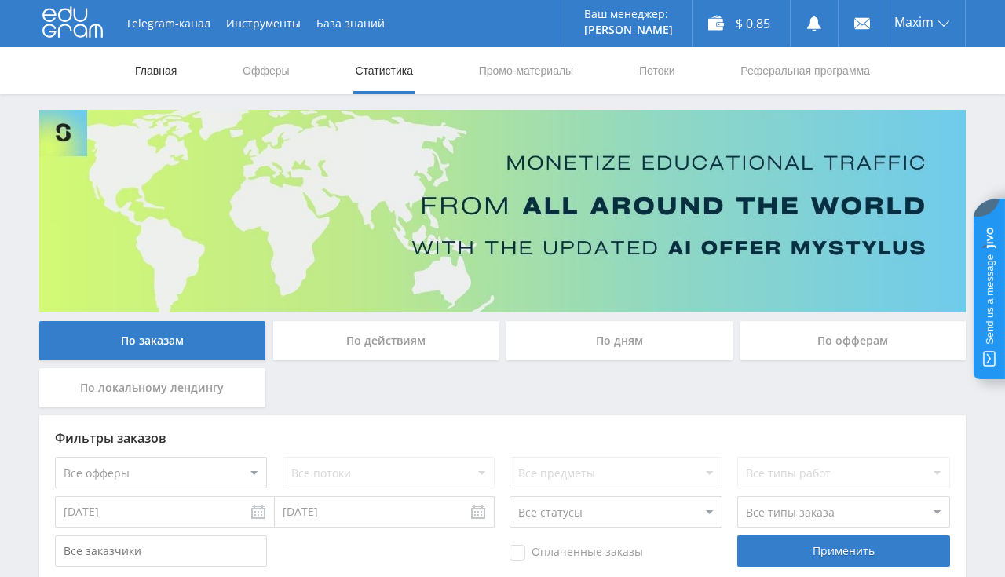
click at [158, 68] on link "Главная" at bounding box center [155, 70] width 45 height 47
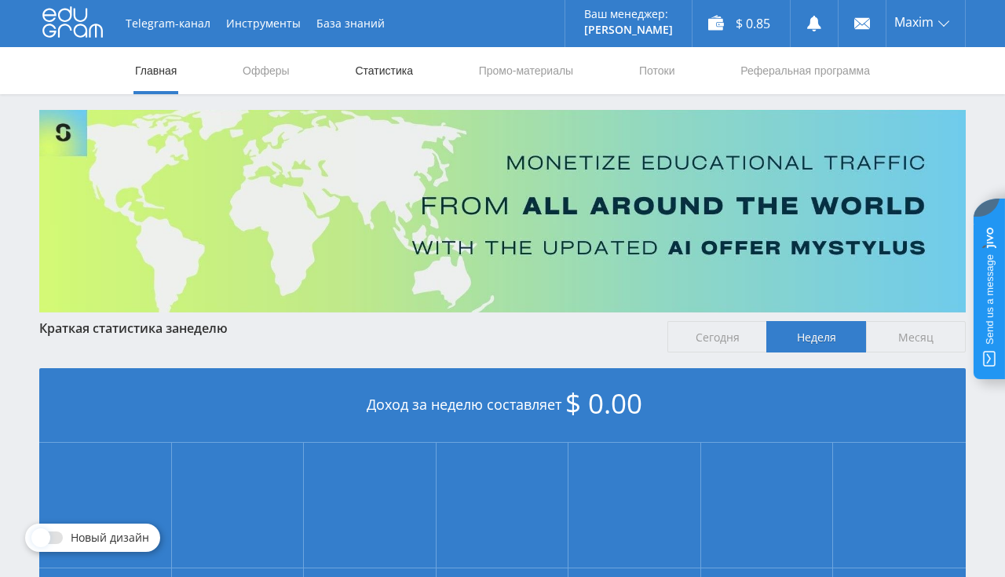
click at [395, 71] on link "Статистика" at bounding box center [383, 70] width 61 height 47
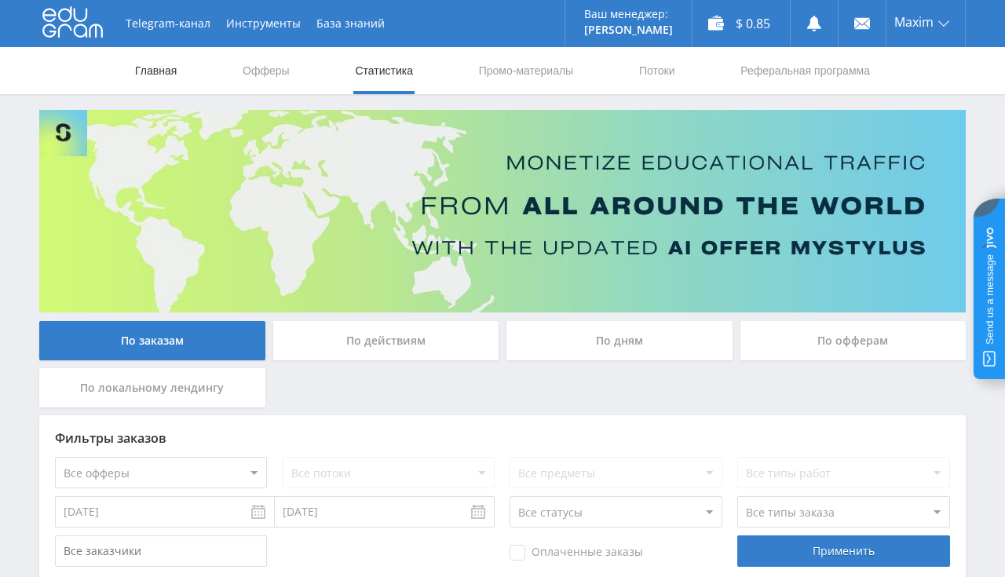
click at [146, 61] on link "Главная" at bounding box center [155, 70] width 45 height 47
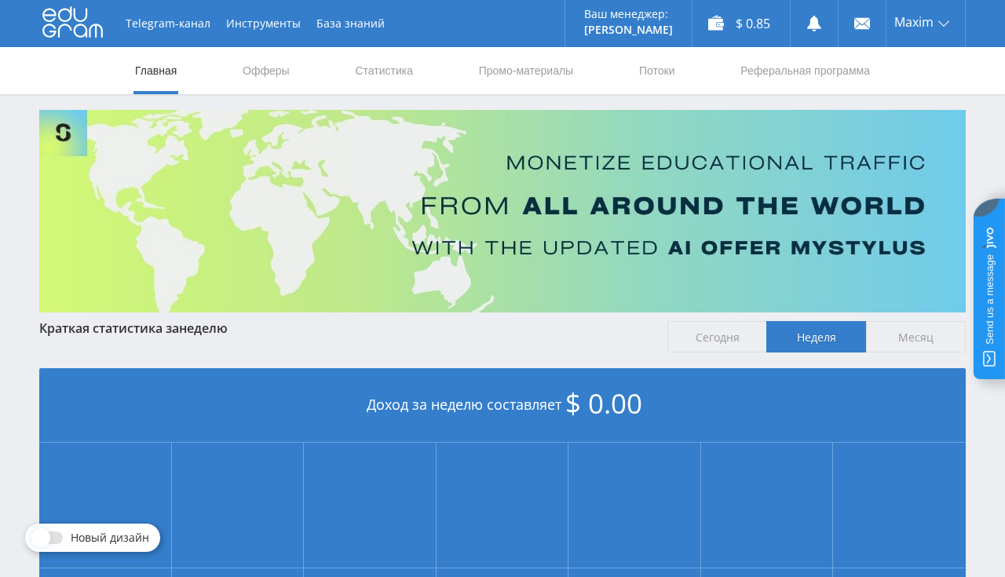
click at [350, 61] on nav "Главная Офферы Статистика Промо-материалы Потоки Реферальная программа" at bounding box center [502, 70] width 738 height 47
click at [356, 70] on link "Статистика" at bounding box center [383, 70] width 61 height 47
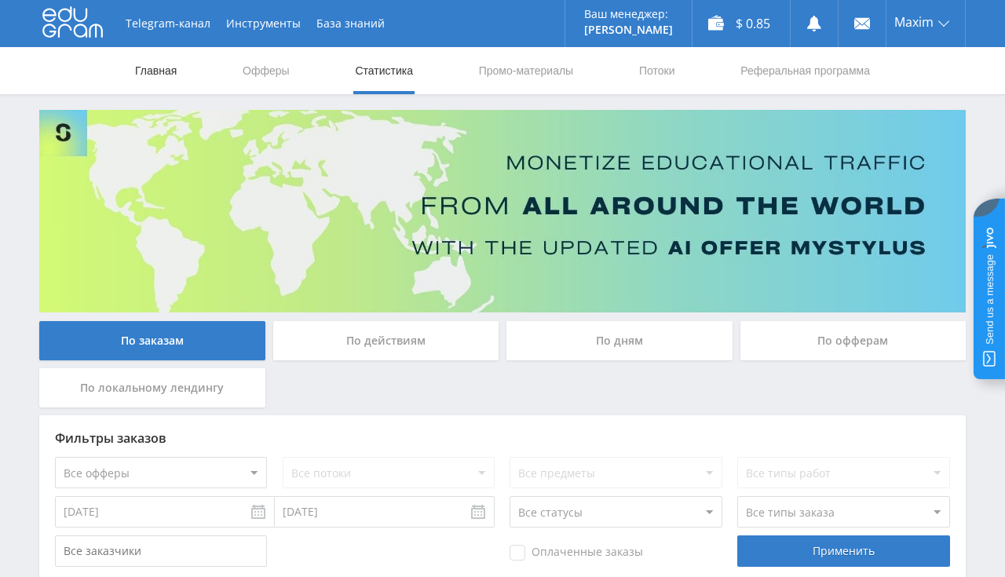
click at [165, 67] on link "Главная" at bounding box center [155, 70] width 45 height 47
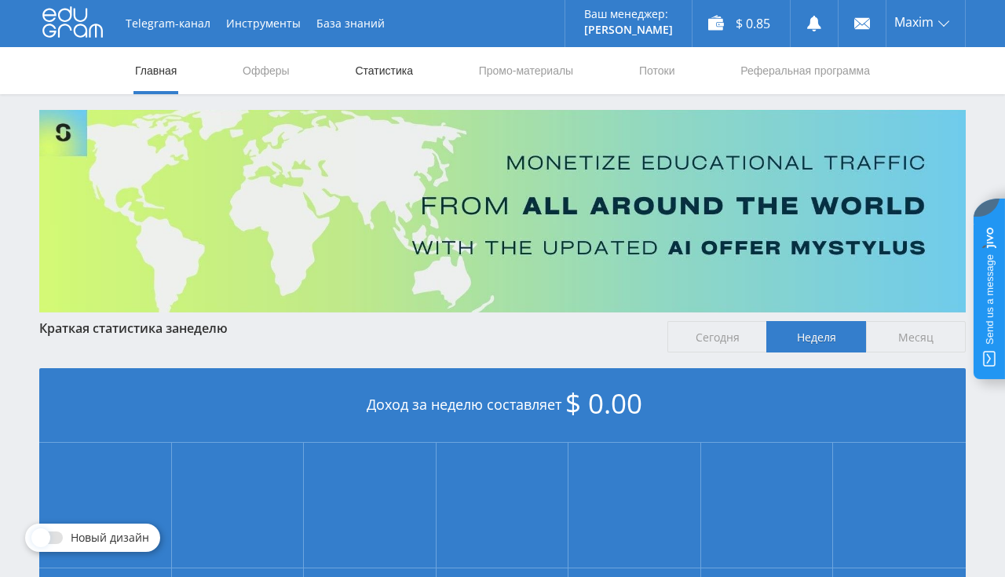
click at [387, 79] on link "Статистика" at bounding box center [383, 70] width 61 height 47
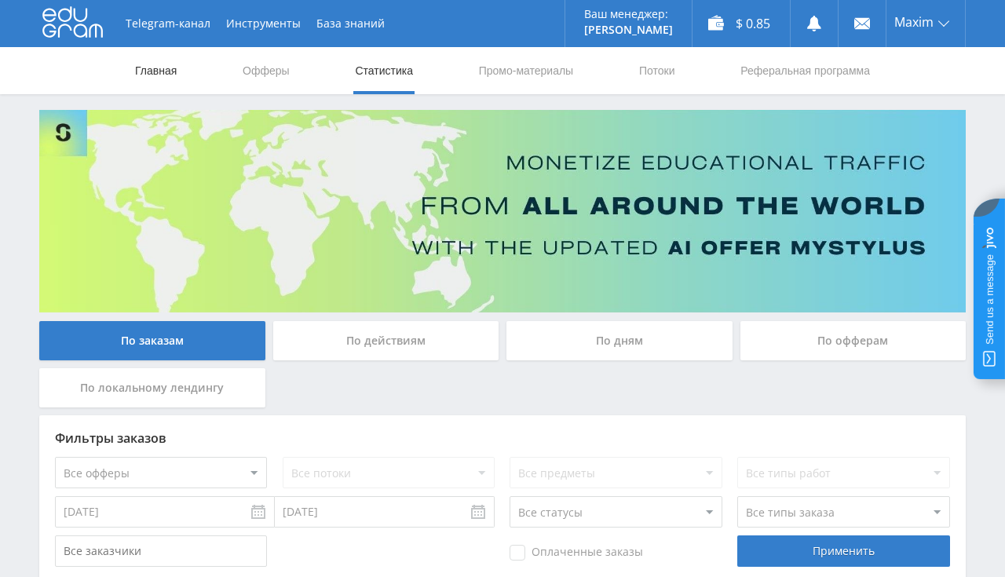
click at [152, 81] on link "Главная" at bounding box center [155, 70] width 45 height 47
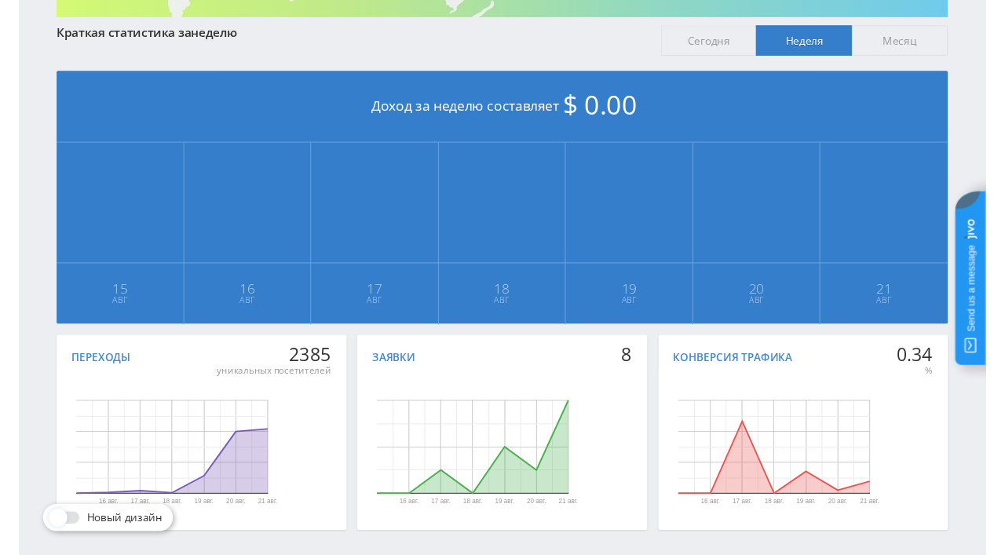
scroll to position [355, 0]
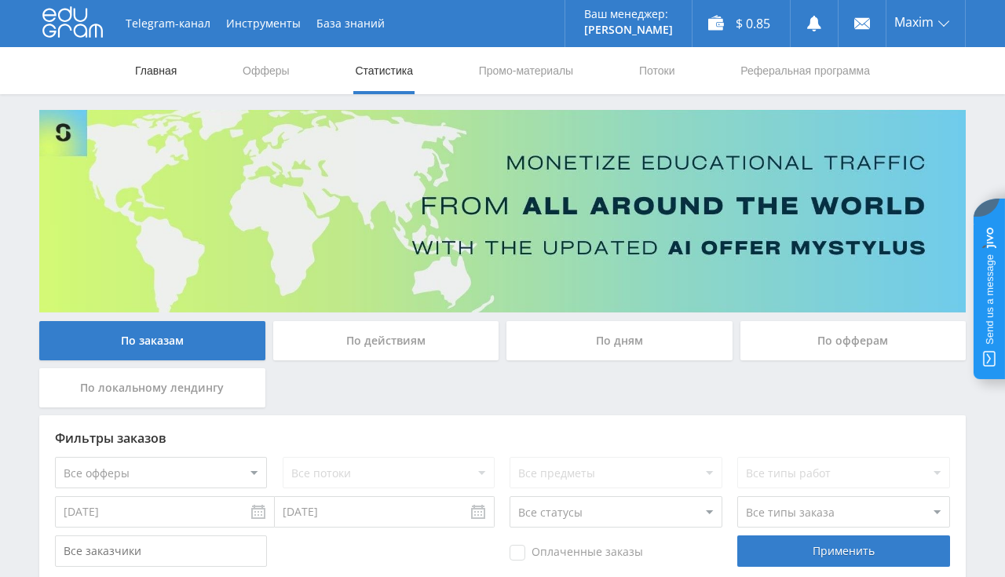
click at [152, 74] on link "Главная" at bounding box center [155, 70] width 45 height 47
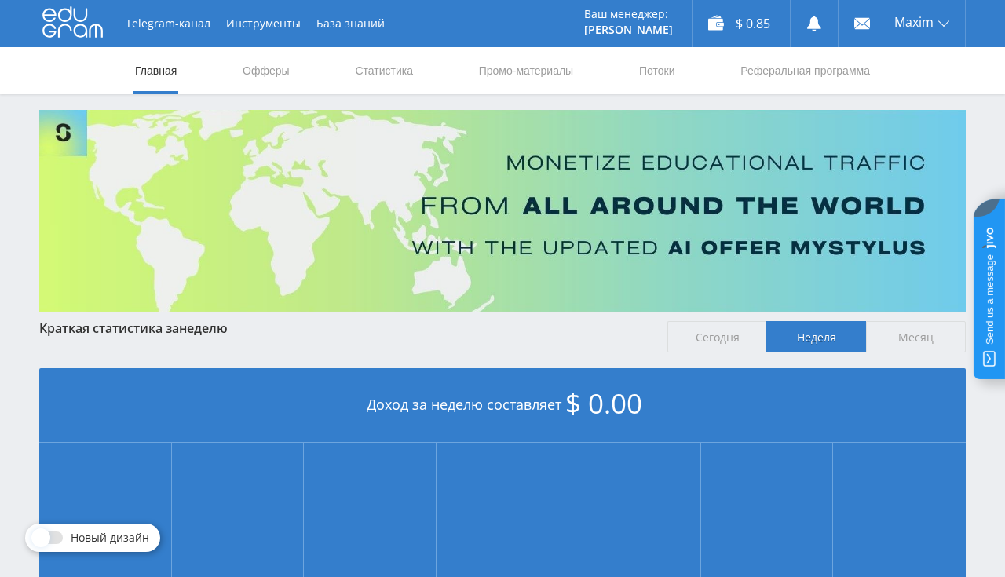
scroll to position [248, 0]
click at [367, 66] on link "Статистика" at bounding box center [383, 70] width 61 height 47
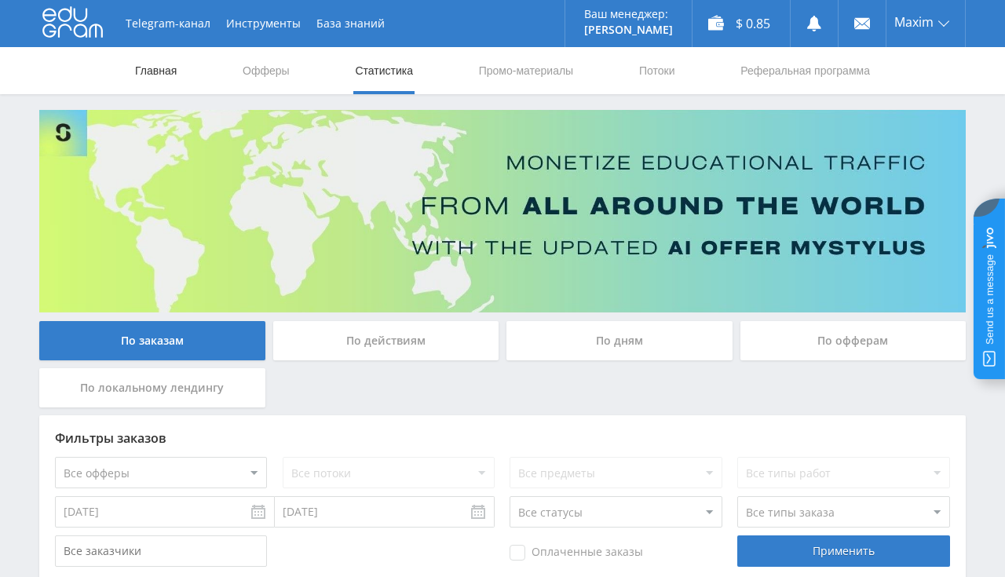
click at [148, 63] on link "Главная" at bounding box center [155, 70] width 45 height 47
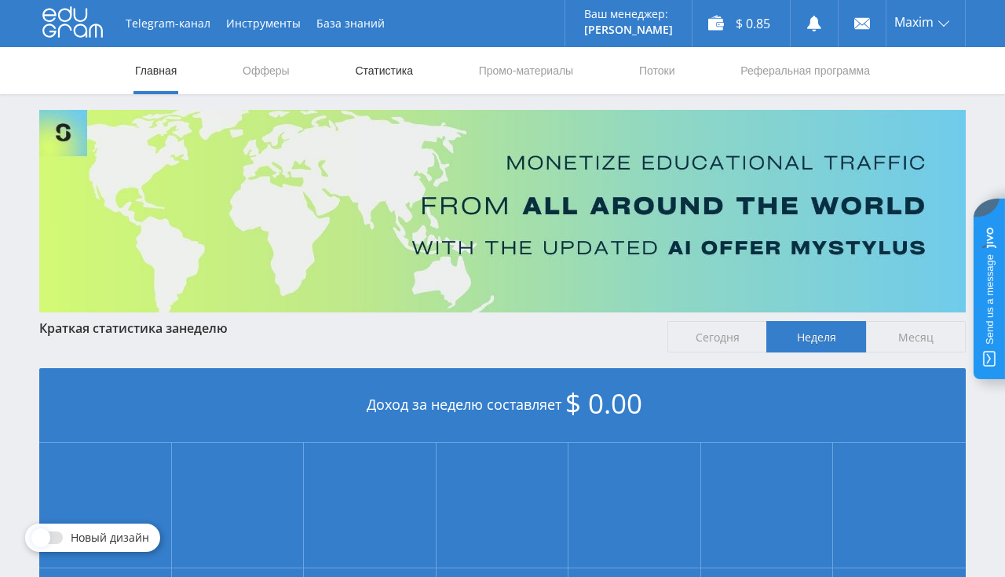
click at [382, 74] on link "Статистика" at bounding box center [383, 70] width 61 height 47
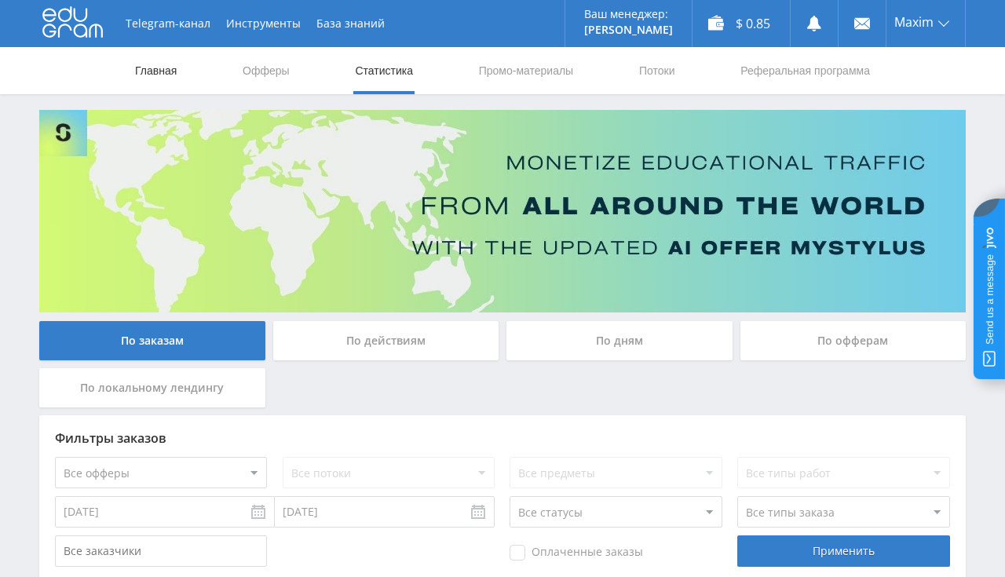
click at [166, 70] on link "Главная" at bounding box center [155, 70] width 45 height 47
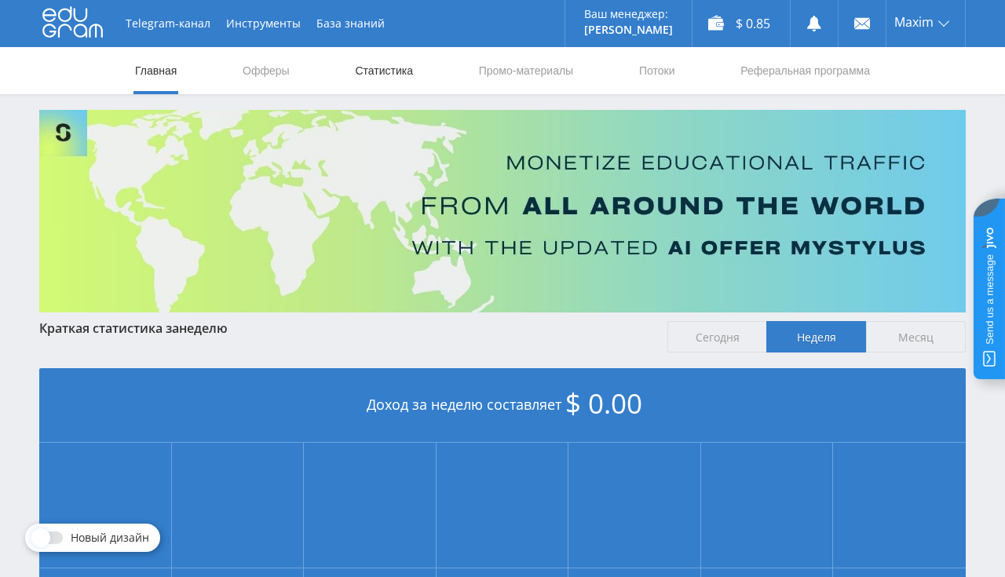
click at [384, 76] on link "Статистика" at bounding box center [383, 70] width 61 height 47
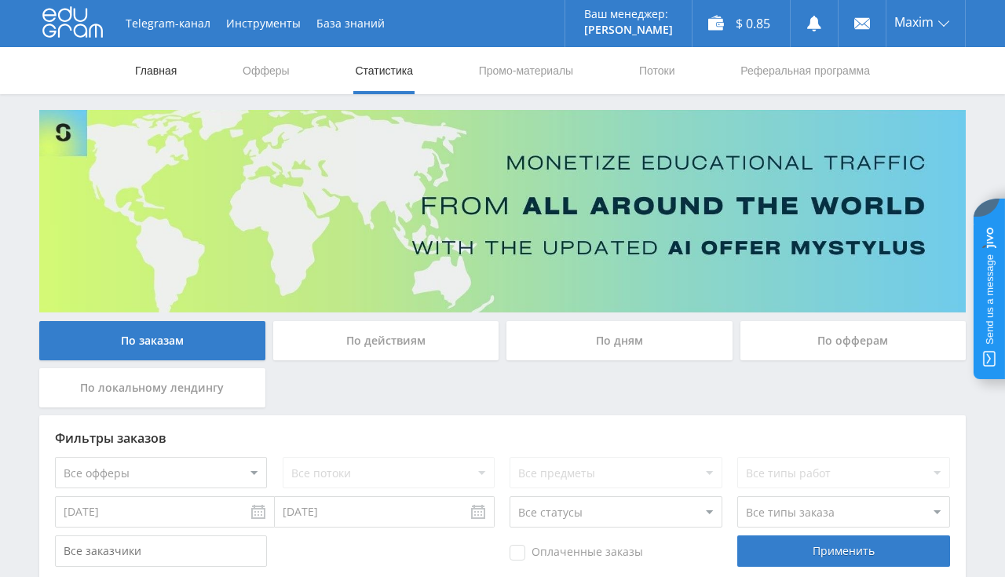
click at [161, 79] on link "Главная" at bounding box center [155, 70] width 45 height 47
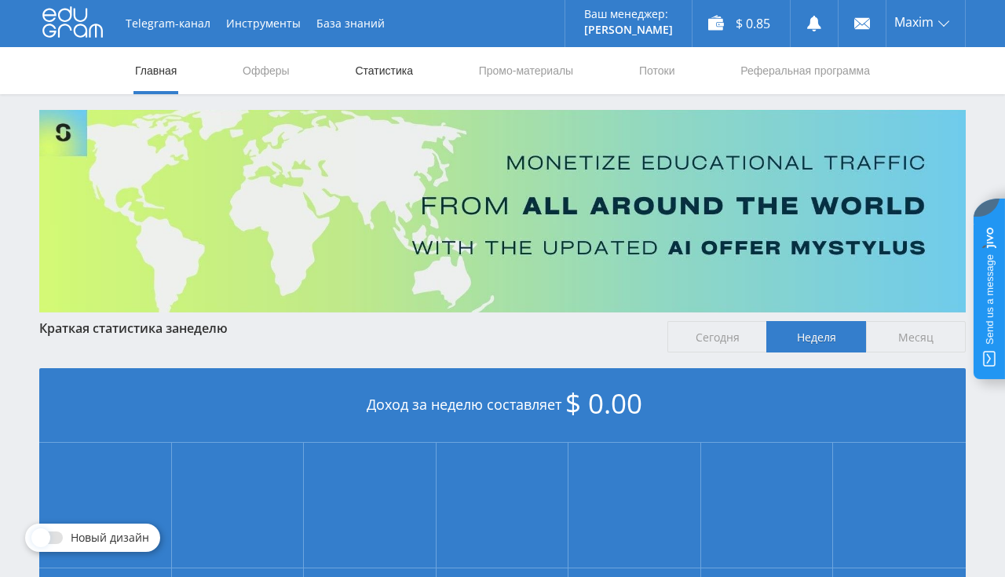
click at [375, 68] on link "Статистика" at bounding box center [383, 70] width 61 height 47
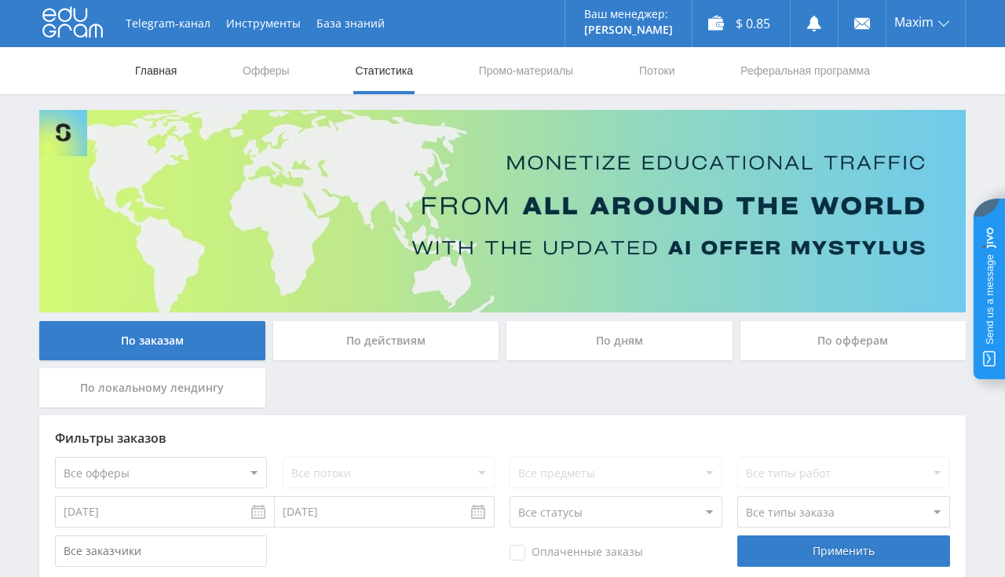
click at [149, 75] on link "Главная" at bounding box center [155, 70] width 45 height 47
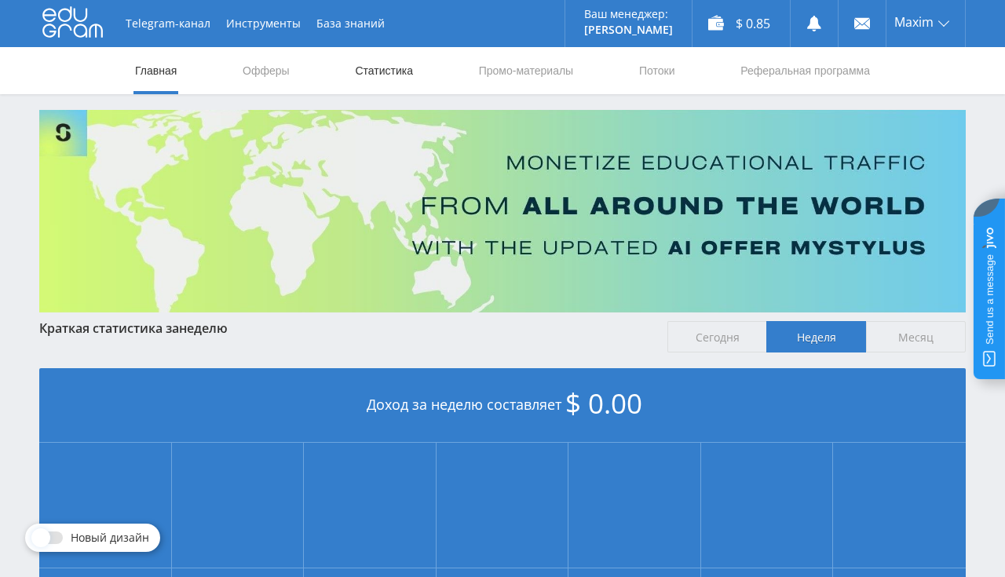
click at [410, 61] on link "Статистика" at bounding box center [383, 70] width 61 height 47
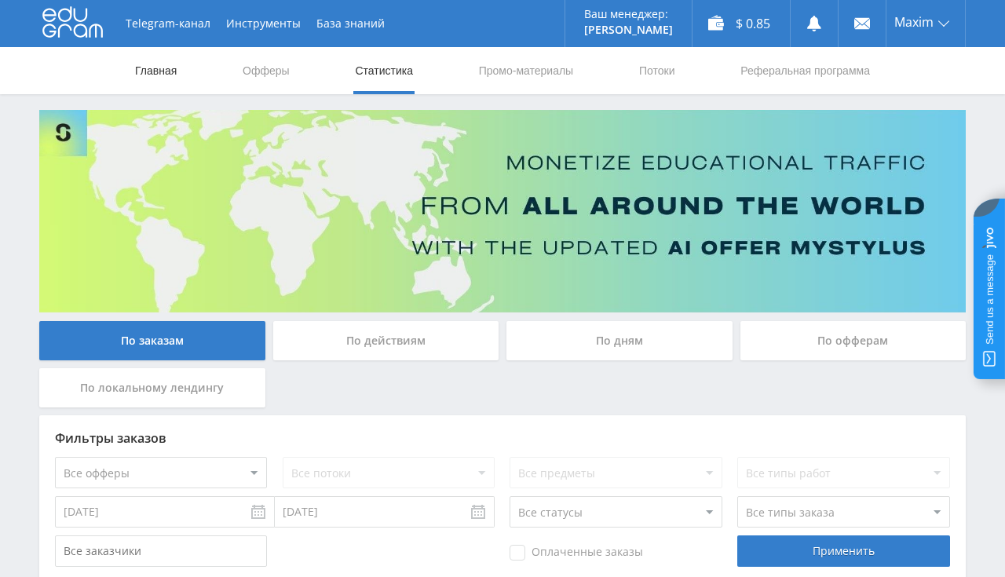
click at [171, 64] on link "Главная" at bounding box center [155, 70] width 45 height 47
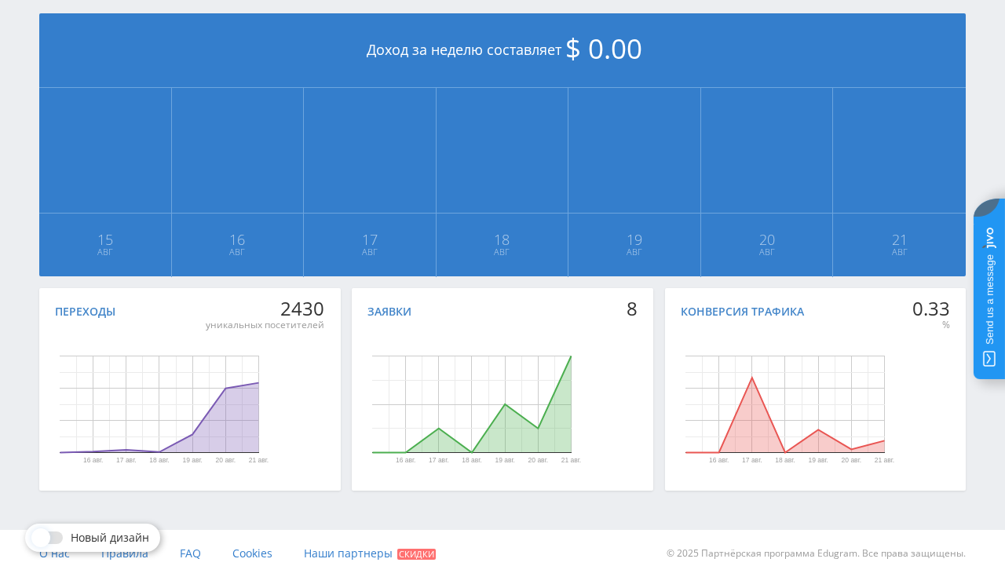
scroll to position [23, 0]
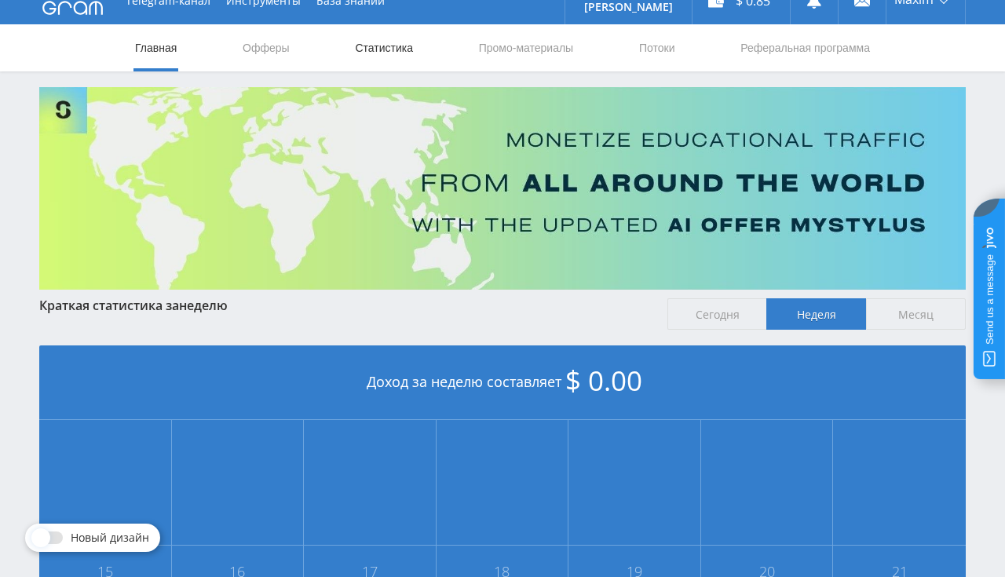
click at [388, 49] on link "Статистика" at bounding box center [383, 47] width 61 height 47
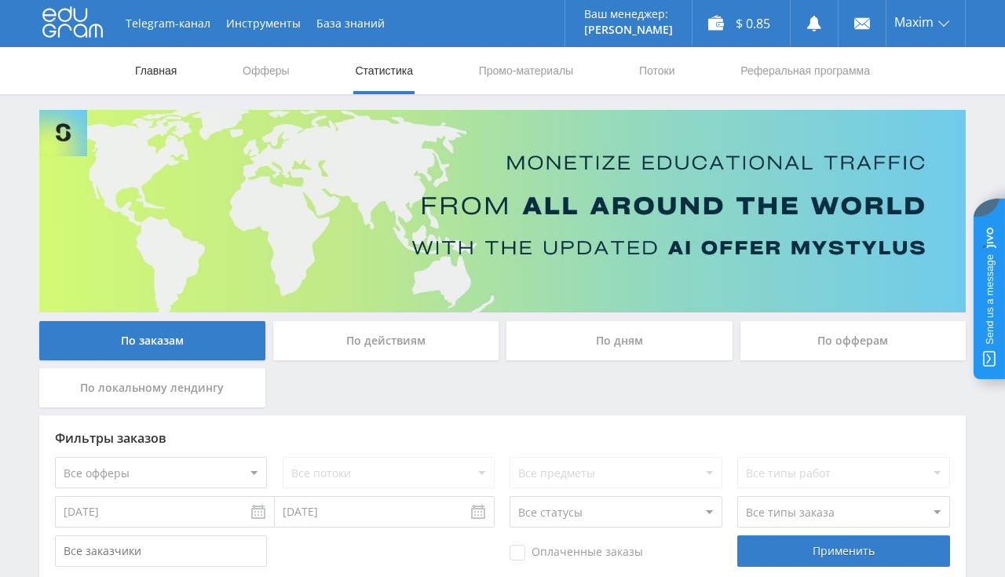
click at [159, 79] on link "Главная" at bounding box center [155, 70] width 45 height 47
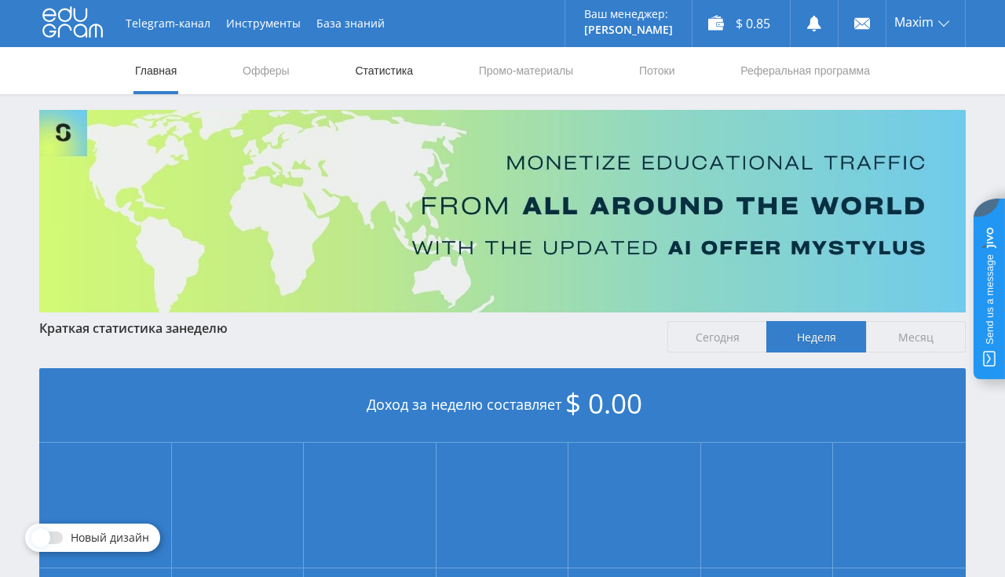
click at [398, 72] on link "Статистика" at bounding box center [383, 70] width 61 height 47
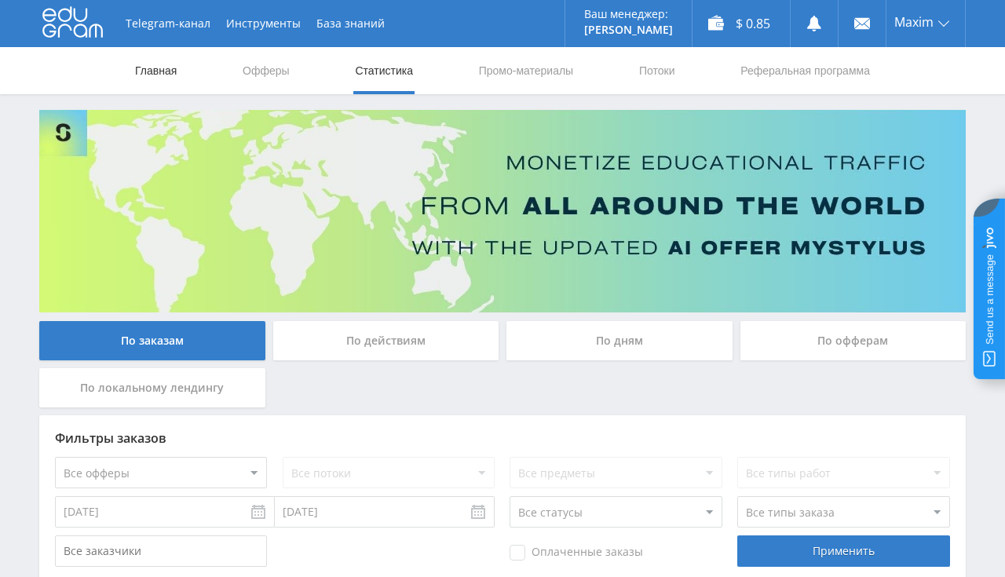
click at [148, 80] on link "Главная" at bounding box center [155, 70] width 45 height 47
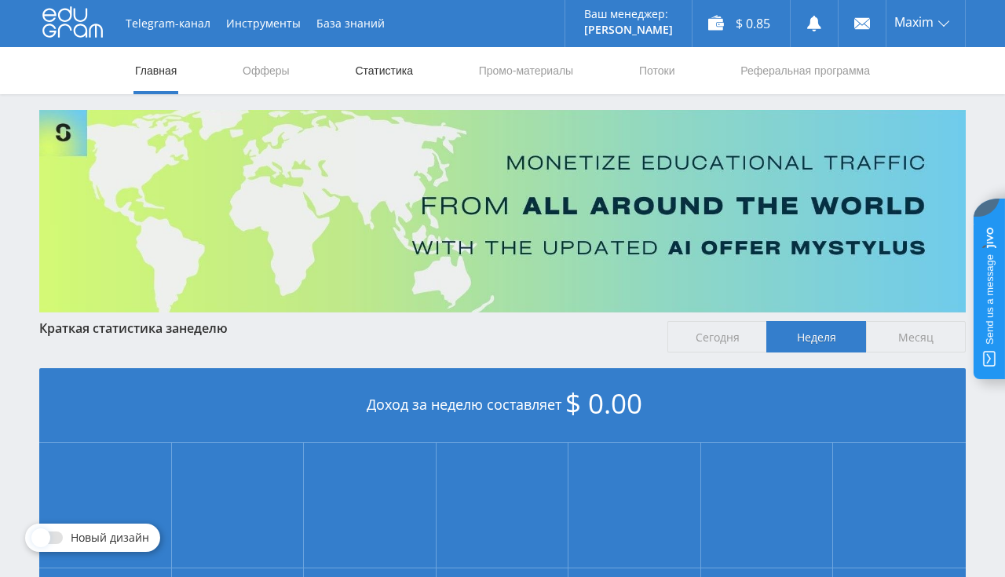
click at [382, 74] on link "Статистика" at bounding box center [383, 70] width 61 height 47
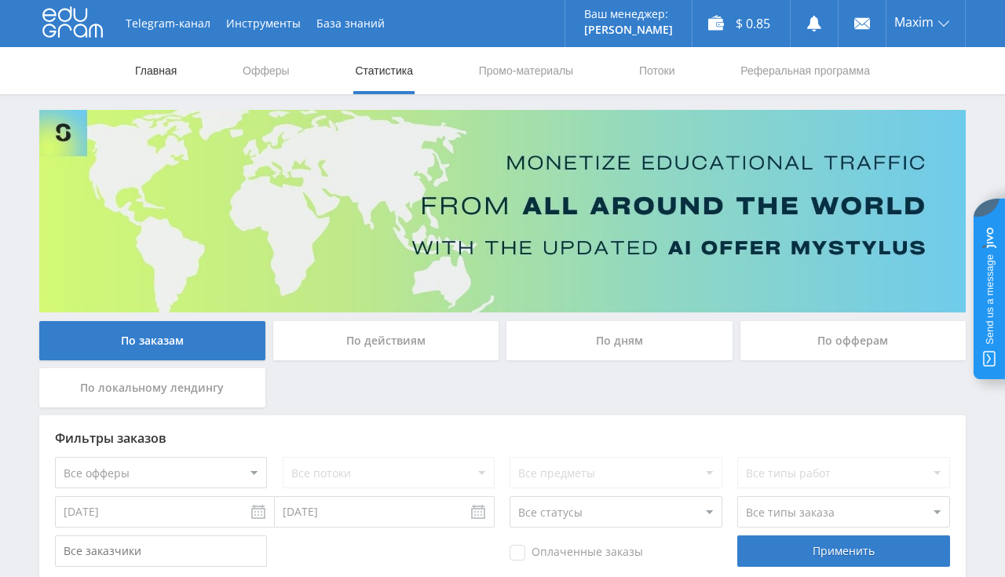
click at [168, 69] on link "Главная" at bounding box center [155, 70] width 45 height 47
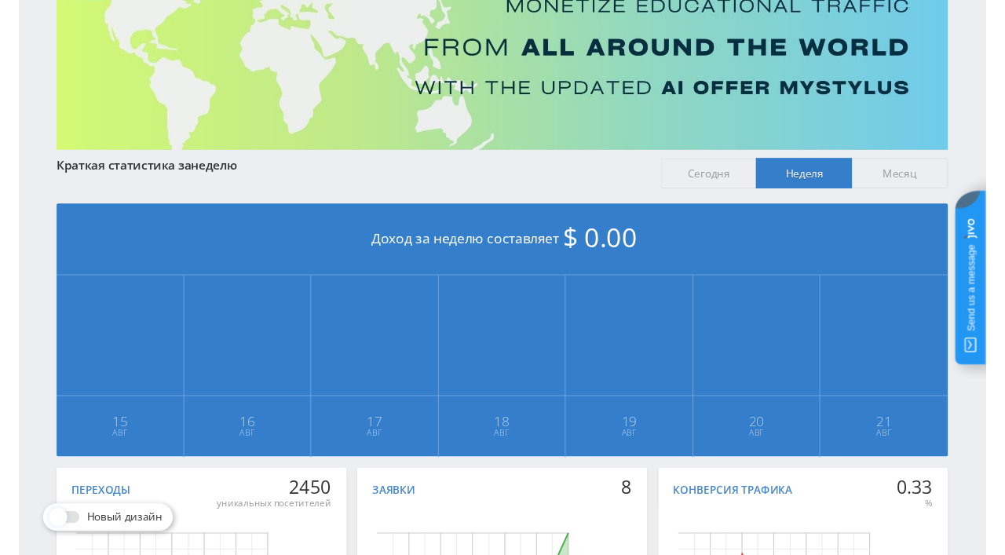
scroll to position [106, 0]
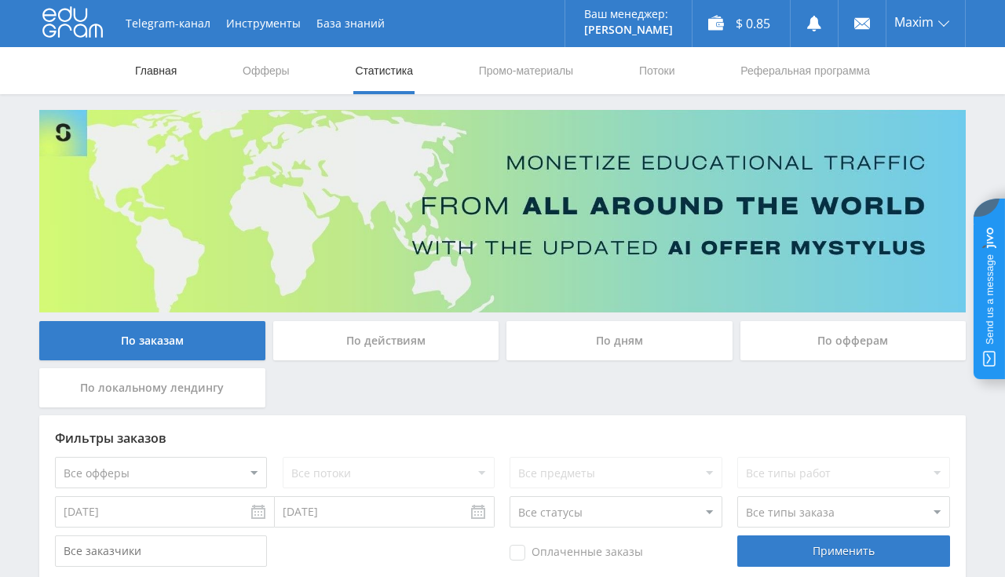
click at [165, 69] on link "Главная" at bounding box center [155, 70] width 45 height 47
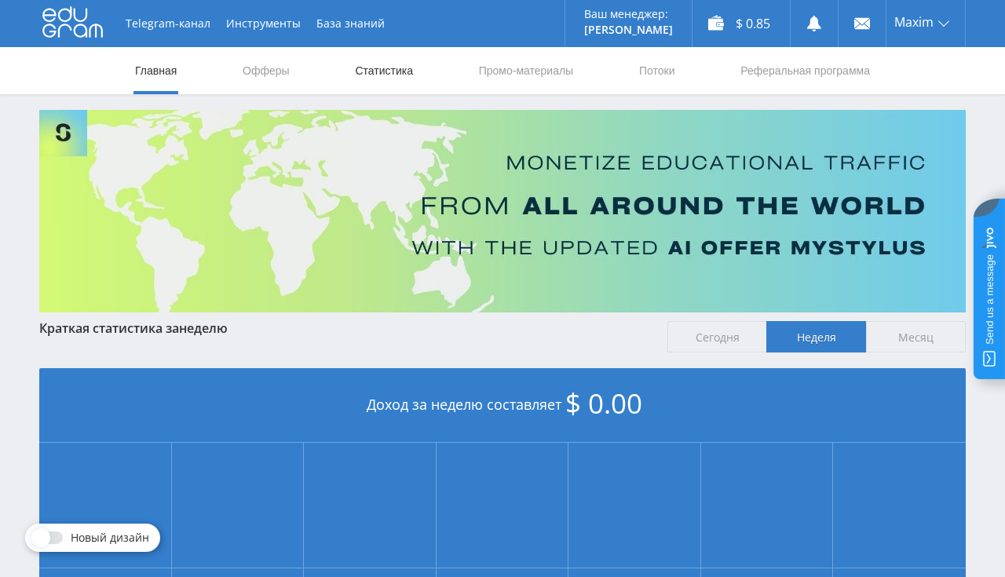
click at [360, 72] on link "Статистика" at bounding box center [383, 70] width 61 height 47
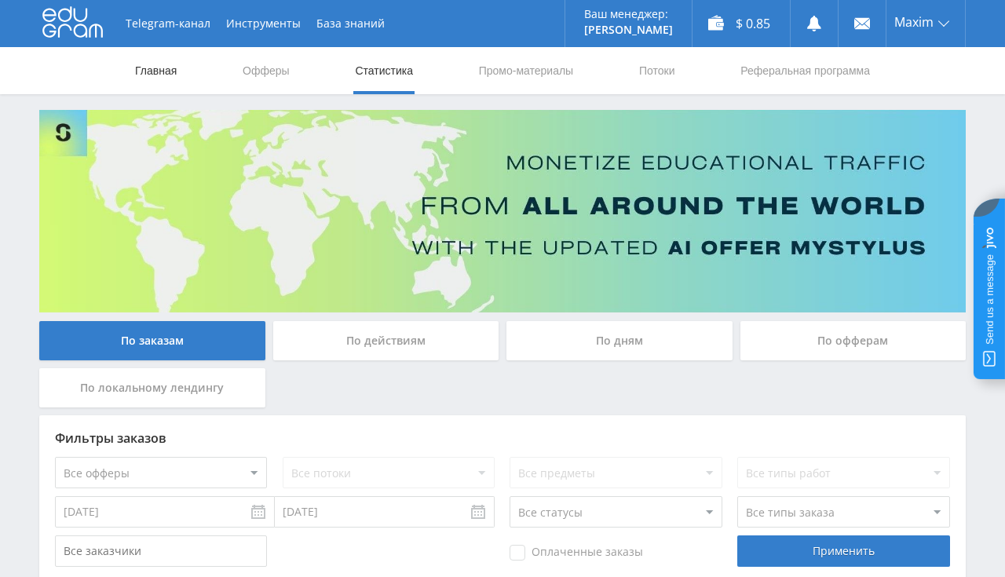
click at [144, 67] on link "Главная" at bounding box center [155, 70] width 45 height 47
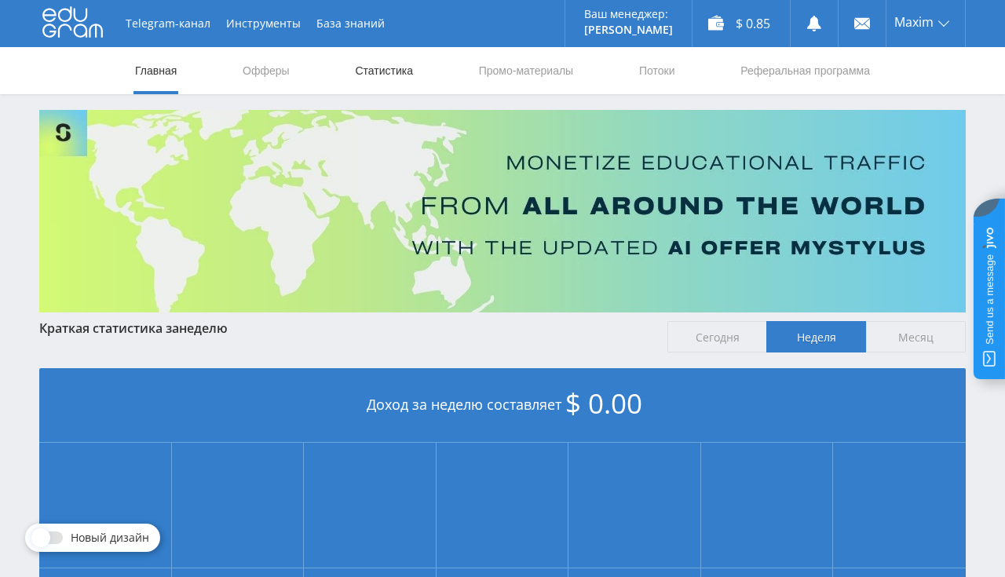
click at [374, 83] on link "Статистика" at bounding box center [383, 70] width 61 height 47
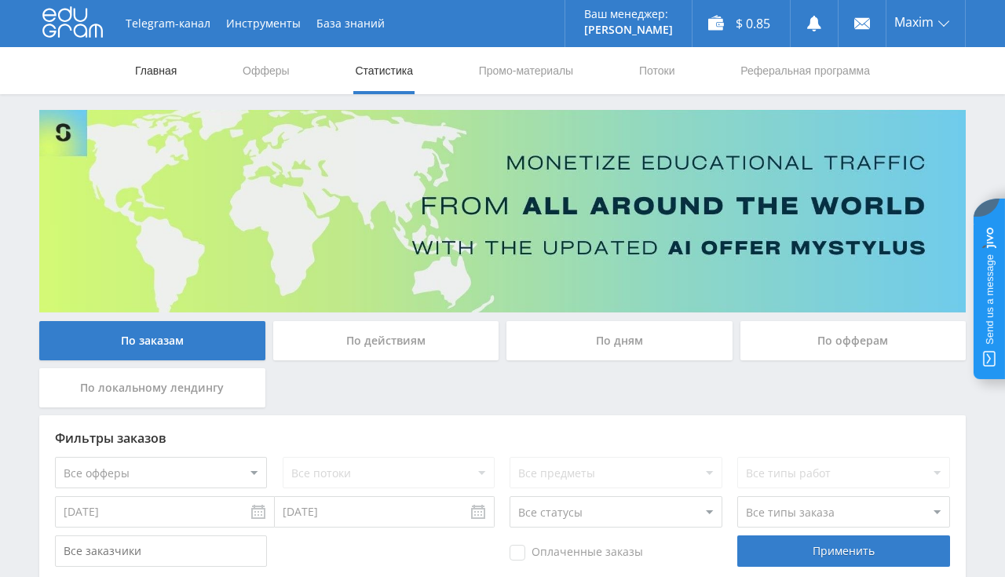
click at [152, 74] on link "Главная" at bounding box center [155, 70] width 45 height 47
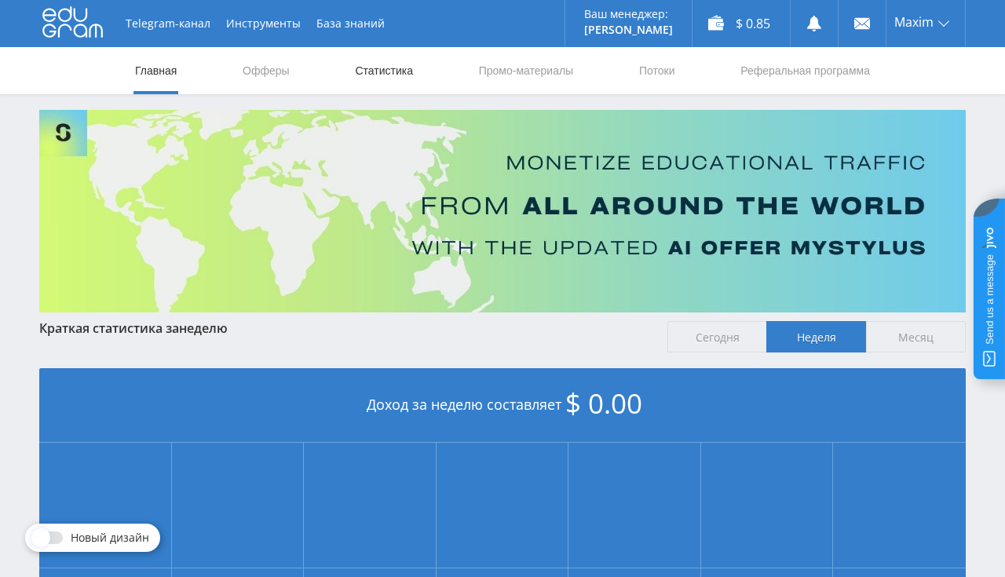
click at [370, 80] on link "Статистика" at bounding box center [383, 70] width 61 height 47
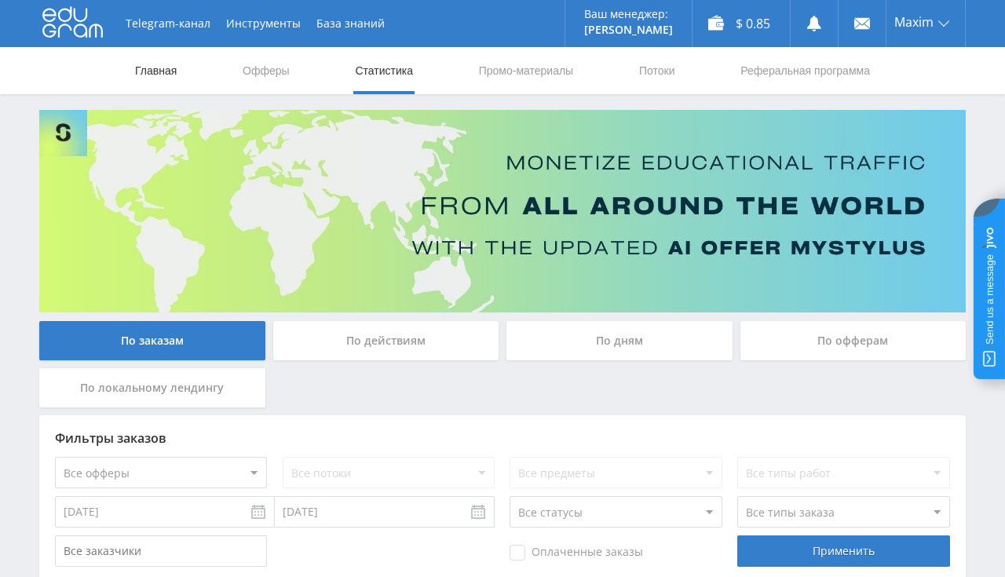
click at [143, 76] on link "Главная" at bounding box center [155, 70] width 45 height 47
